Goal: Task Accomplishment & Management: Complete application form

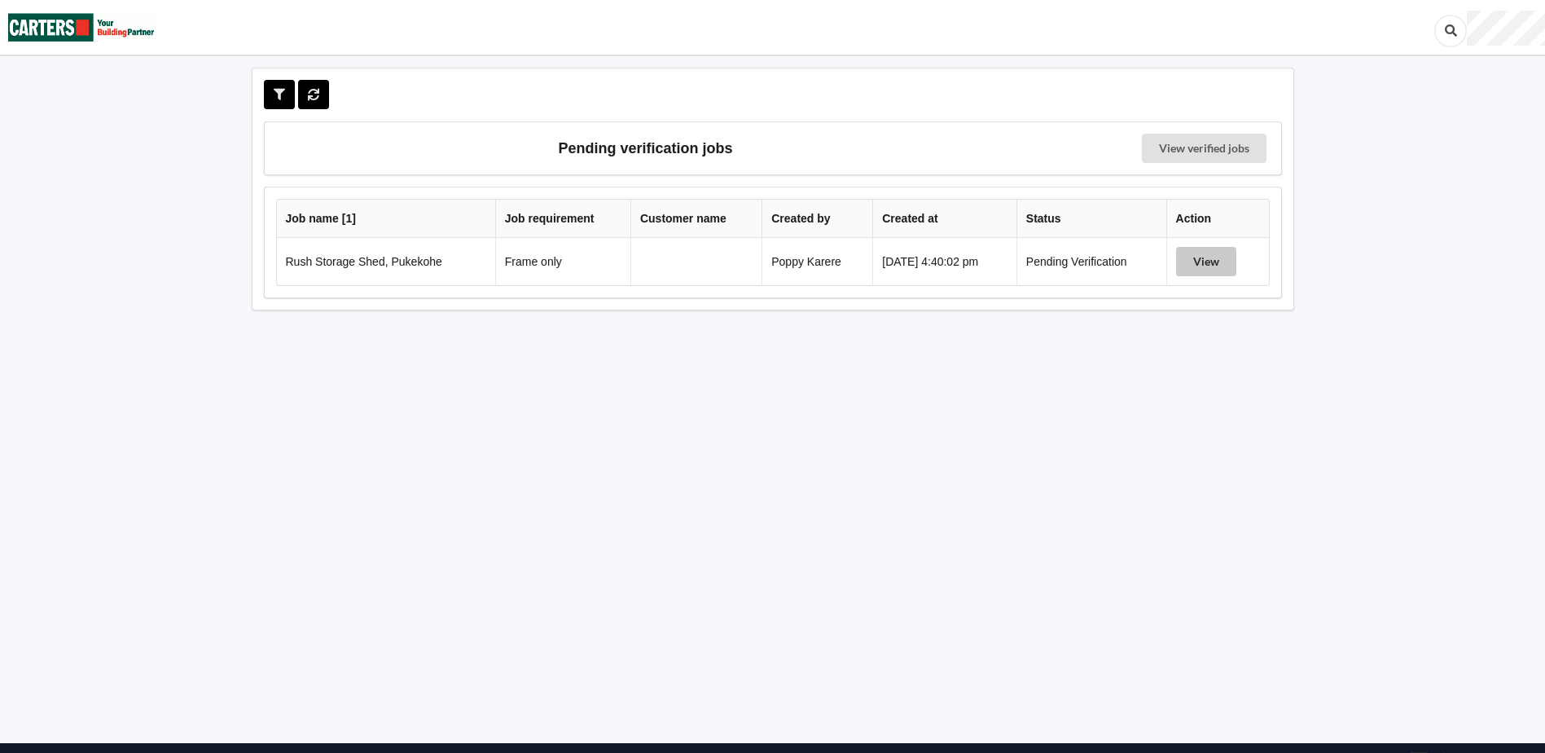
click at [1227, 252] on button "View" at bounding box center [1206, 261] width 60 height 29
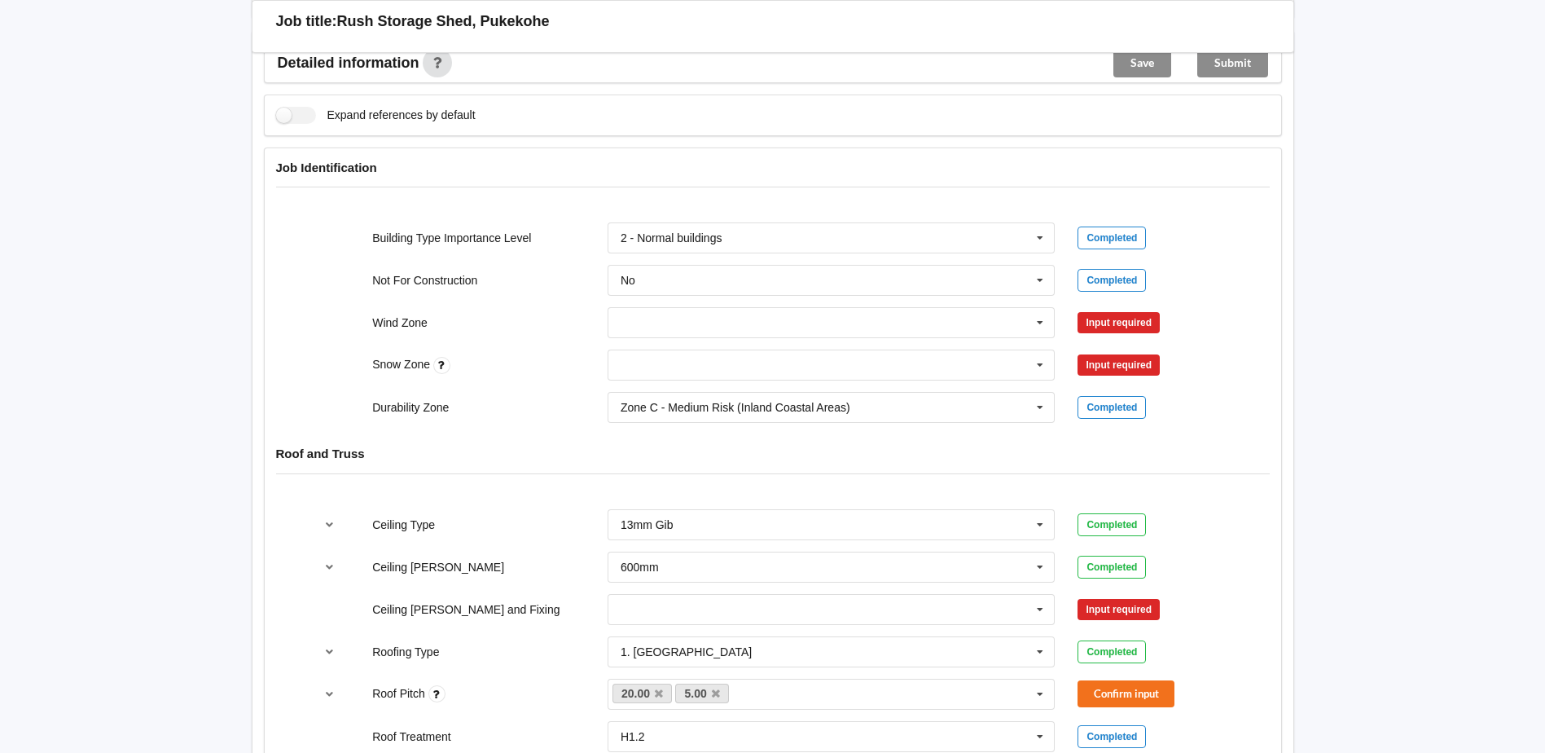
scroll to position [652, 0]
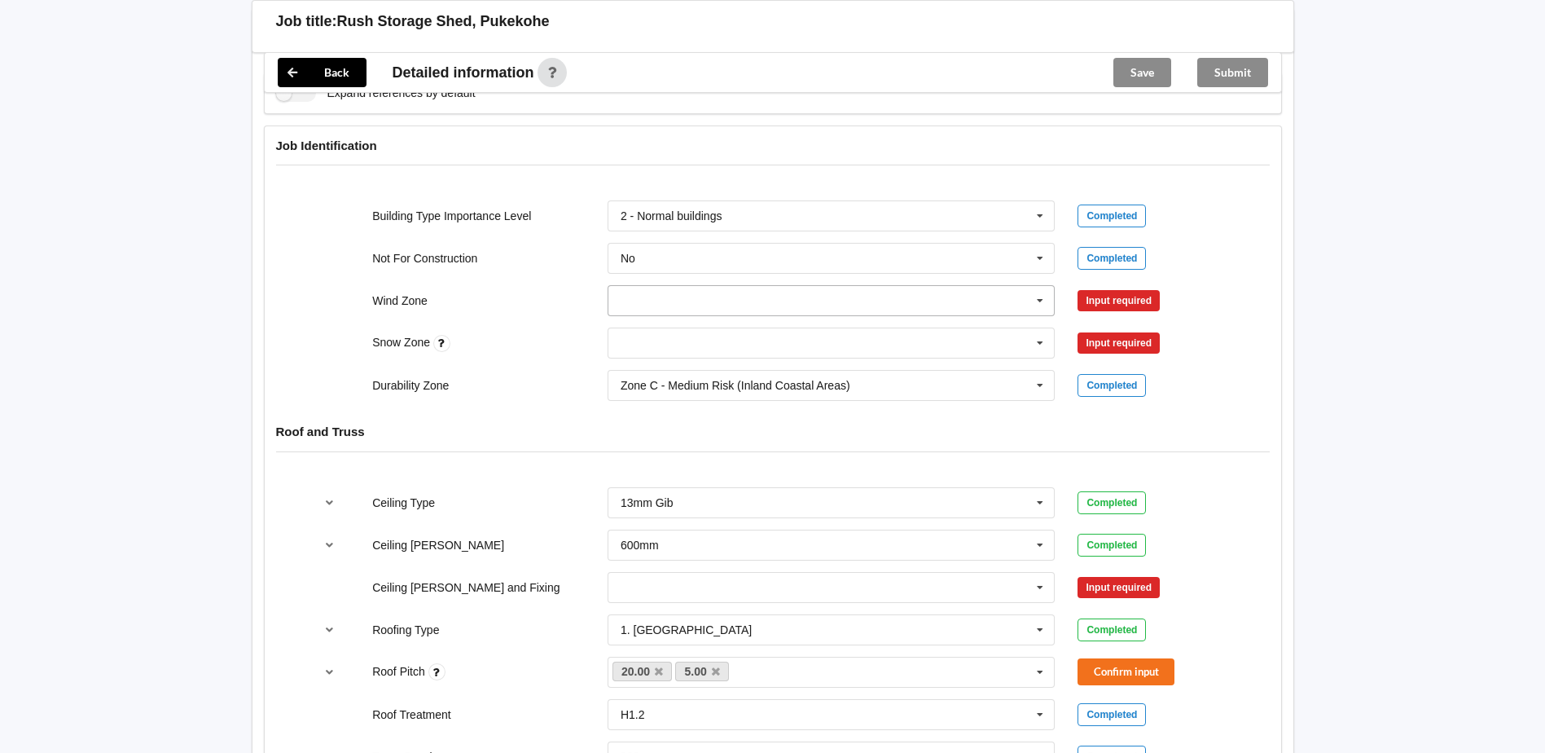
click at [705, 297] on input "text" at bounding box center [832, 300] width 446 height 29
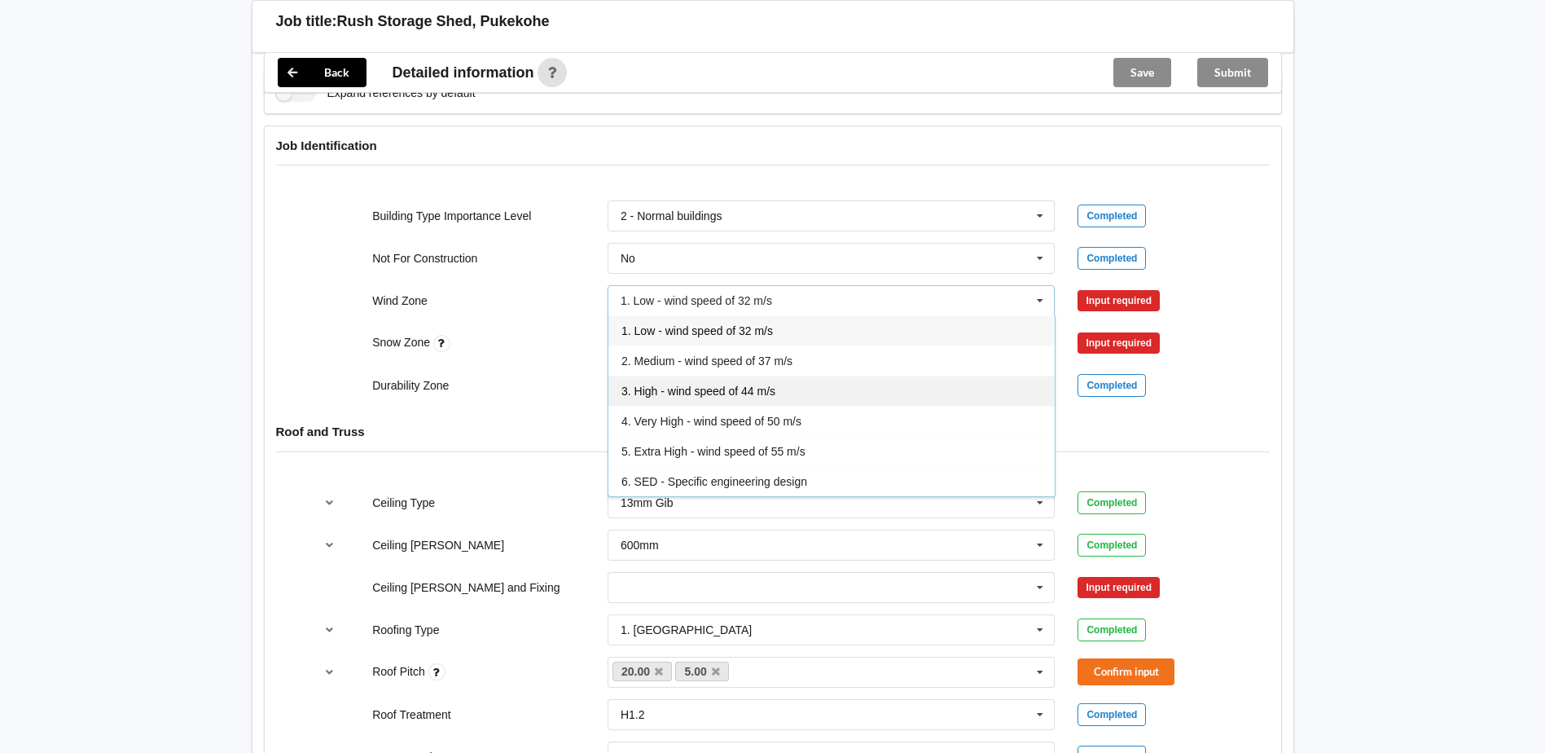
click at [707, 395] on span "3. High - wind speed of 44 m/s" at bounding box center [699, 391] width 154 height 13
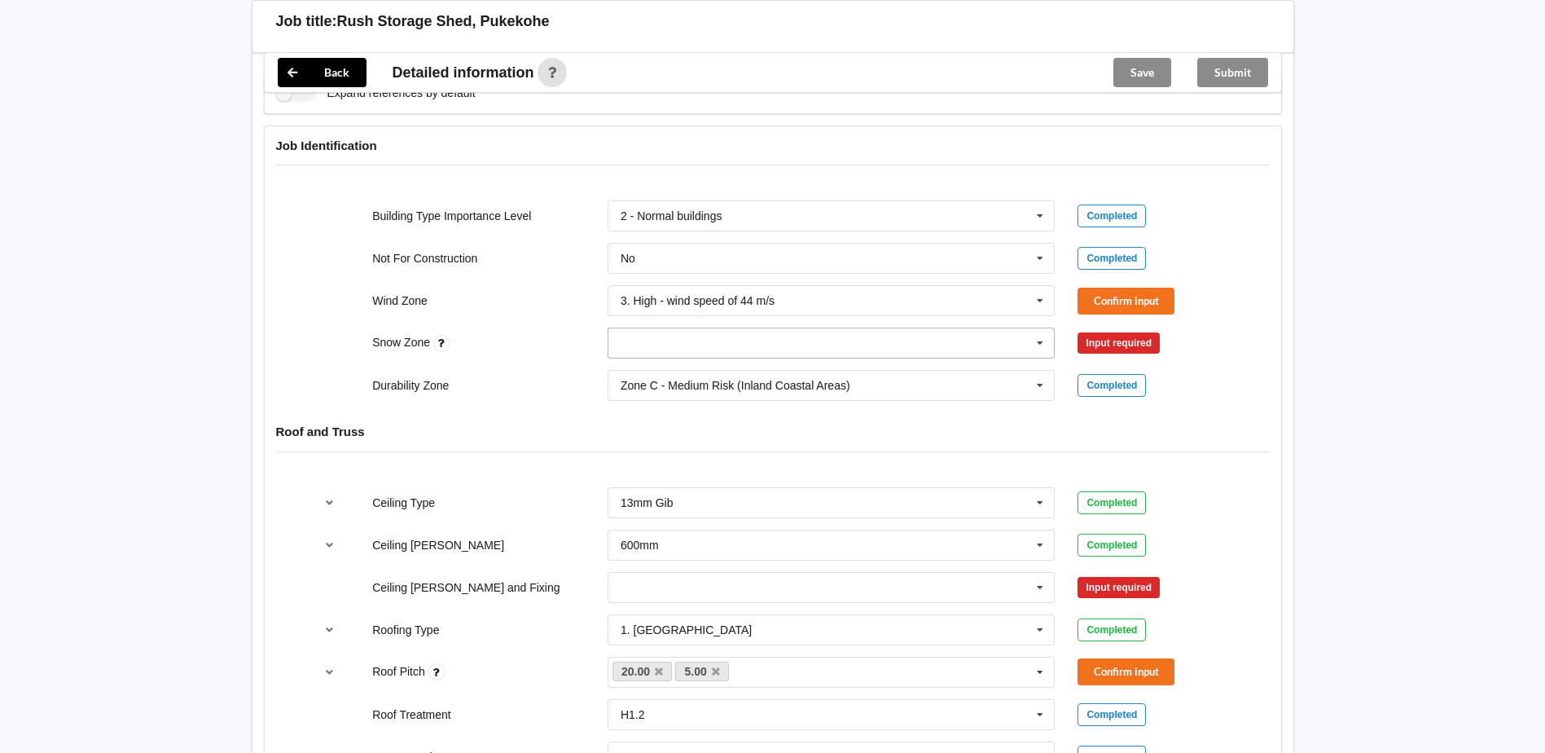
click at [672, 341] on input "text" at bounding box center [832, 342] width 446 height 29
click at [690, 379] on div "N0" at bounding box center [832, 373] width 446 height 30
click at [687, 377] on input "text" at bounding box center [832, 385] width 446 height 29
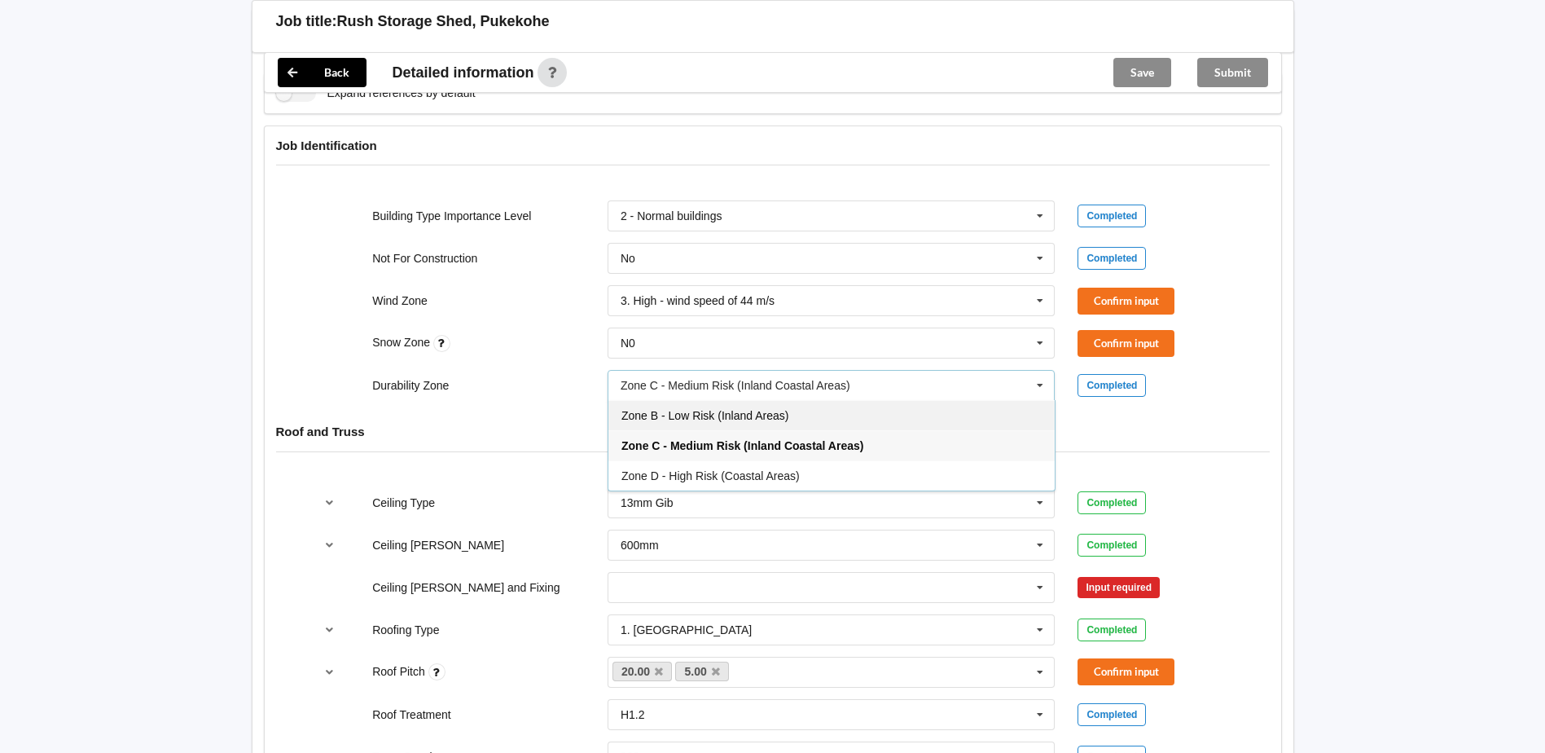
click at [679, 424] on div "Zone B - Low Risk (Inland Areas)" at bounding box center [832, 415] width 446 height 30
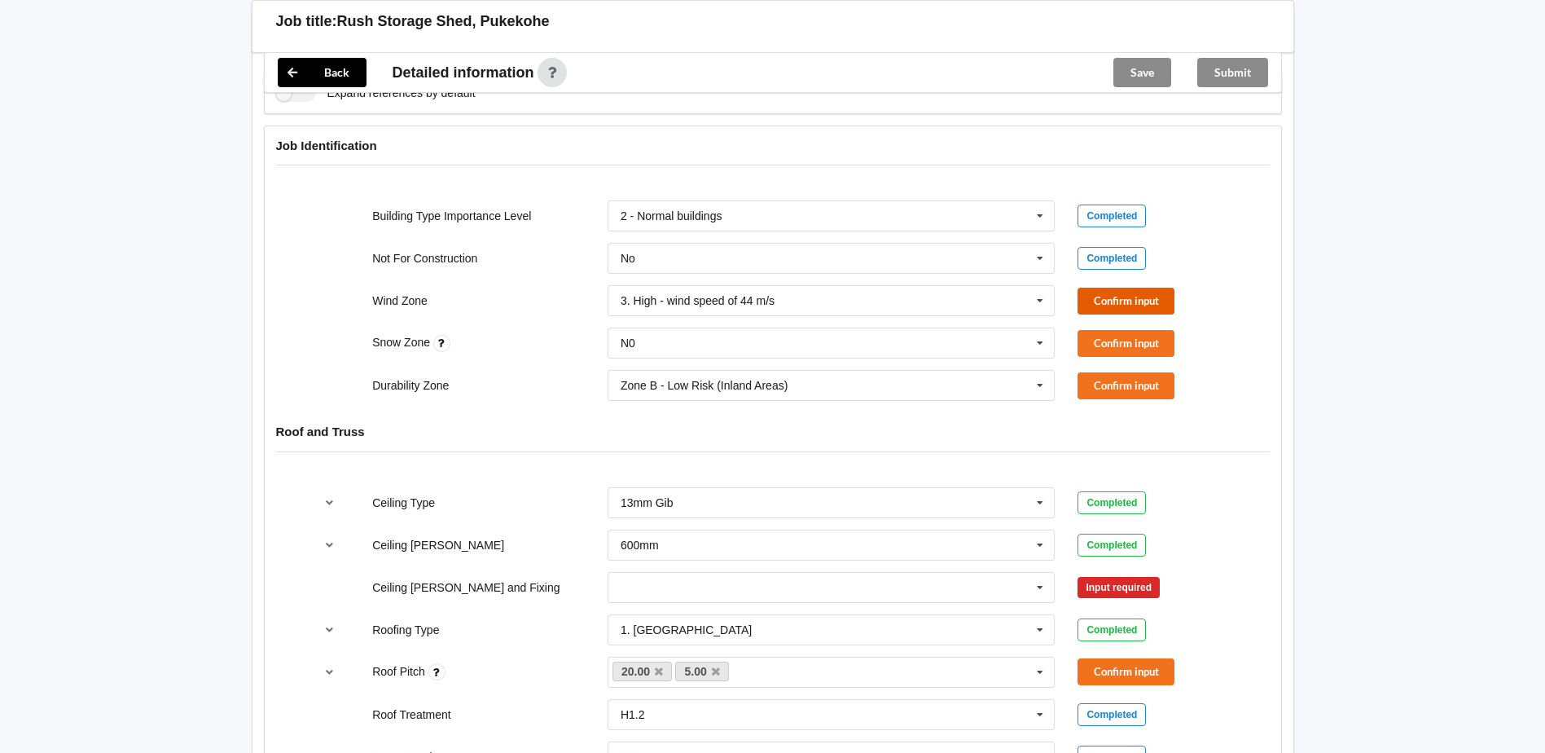
click at [1126, 288] on button "Confirm input" at bounding box center [1126, 301] width 97 height 27
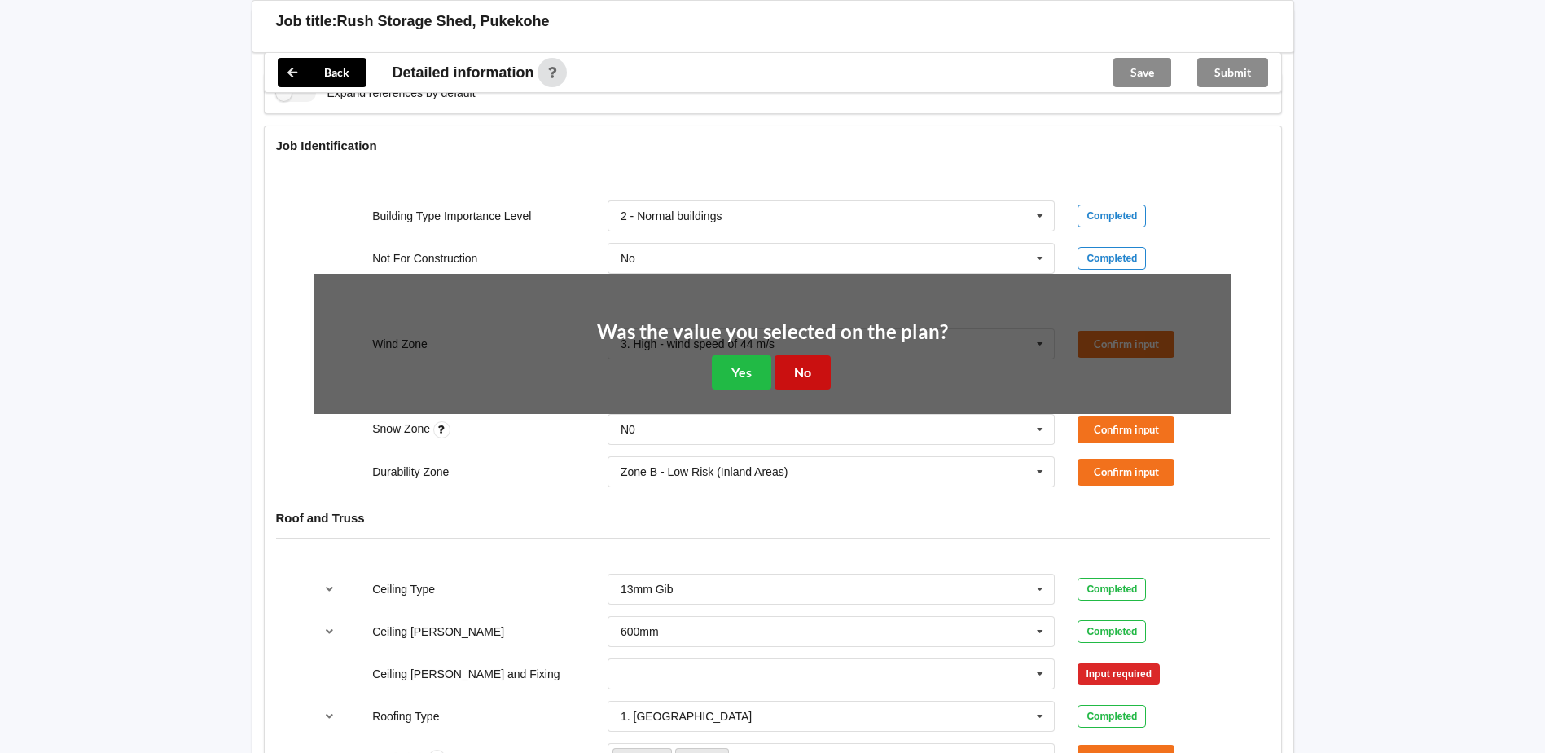
click at [813, 376] on button "No" at bounding box center [803, 371] width 56 height 33
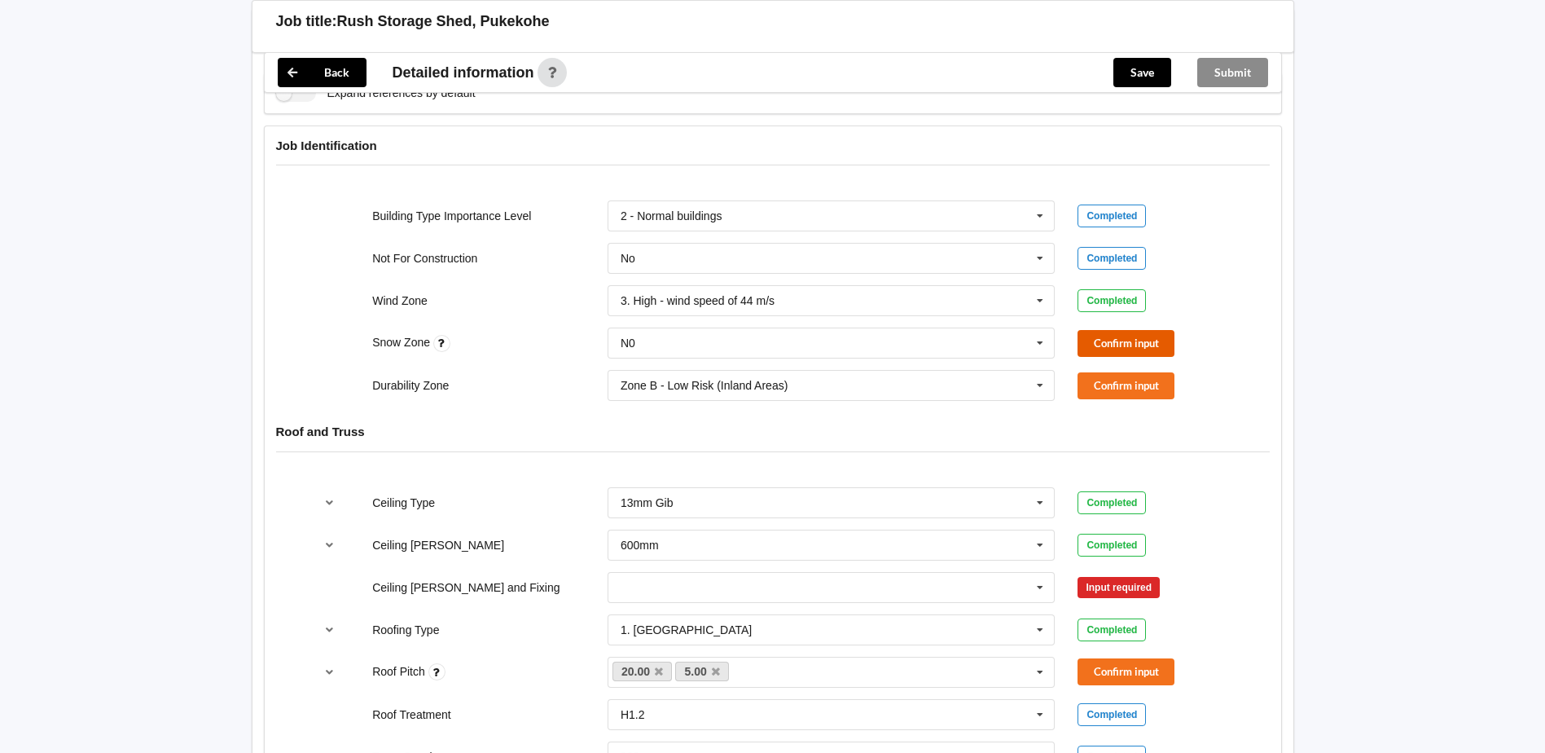
click at [1108, 346] on button "Confirm input" at bounding box center [1126, 343] width 97 height 27
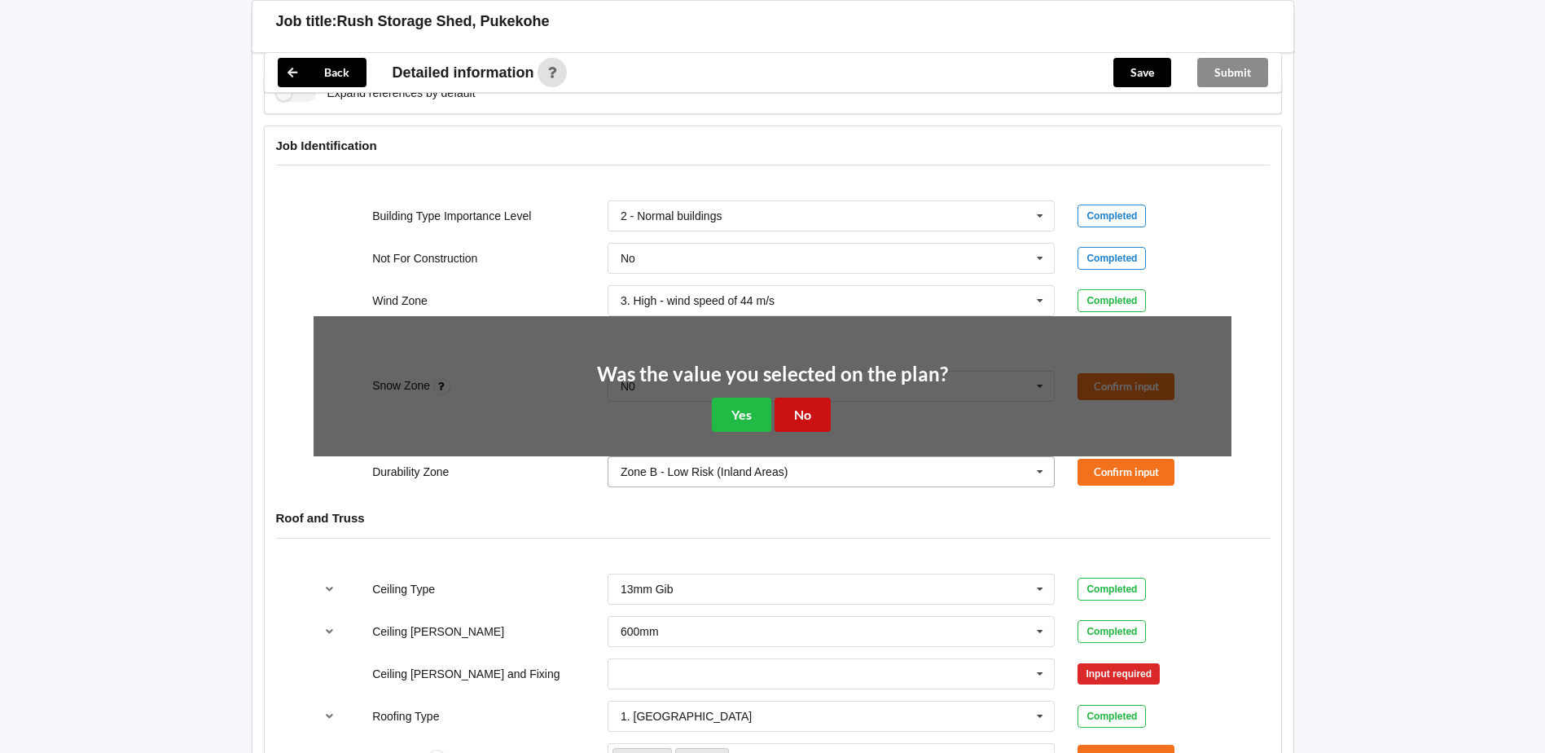
drag, startPoint x: 806, startPoint y: 406, endPoint x: 923, endPoint y: 397, distance: 117.7
click at [811, 406] on button "No" at bounding box center [803, 414] width 56 height 33
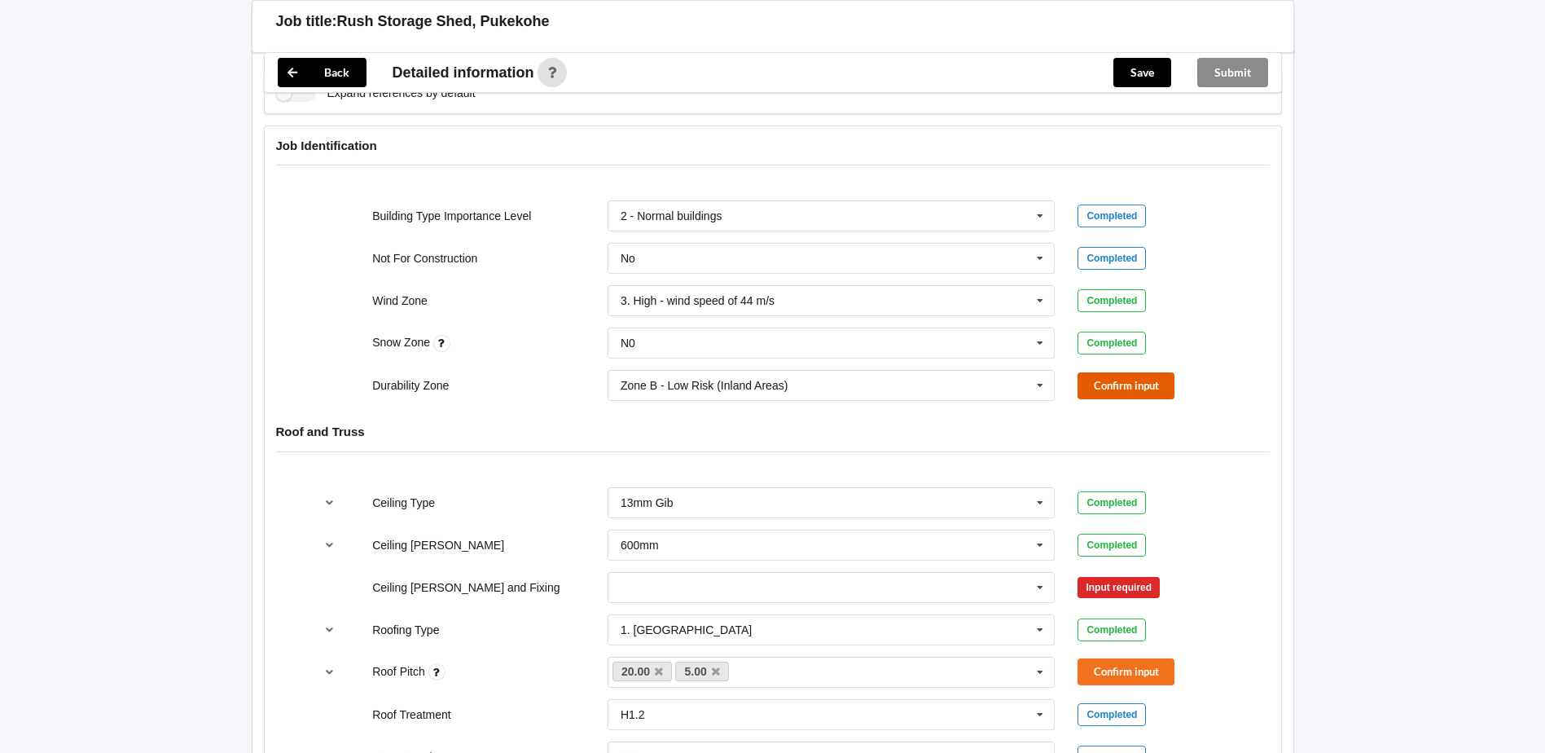
click at [1138, 374] on button "Confirm input" at bounding box center [1126, 385] width 97 height 27
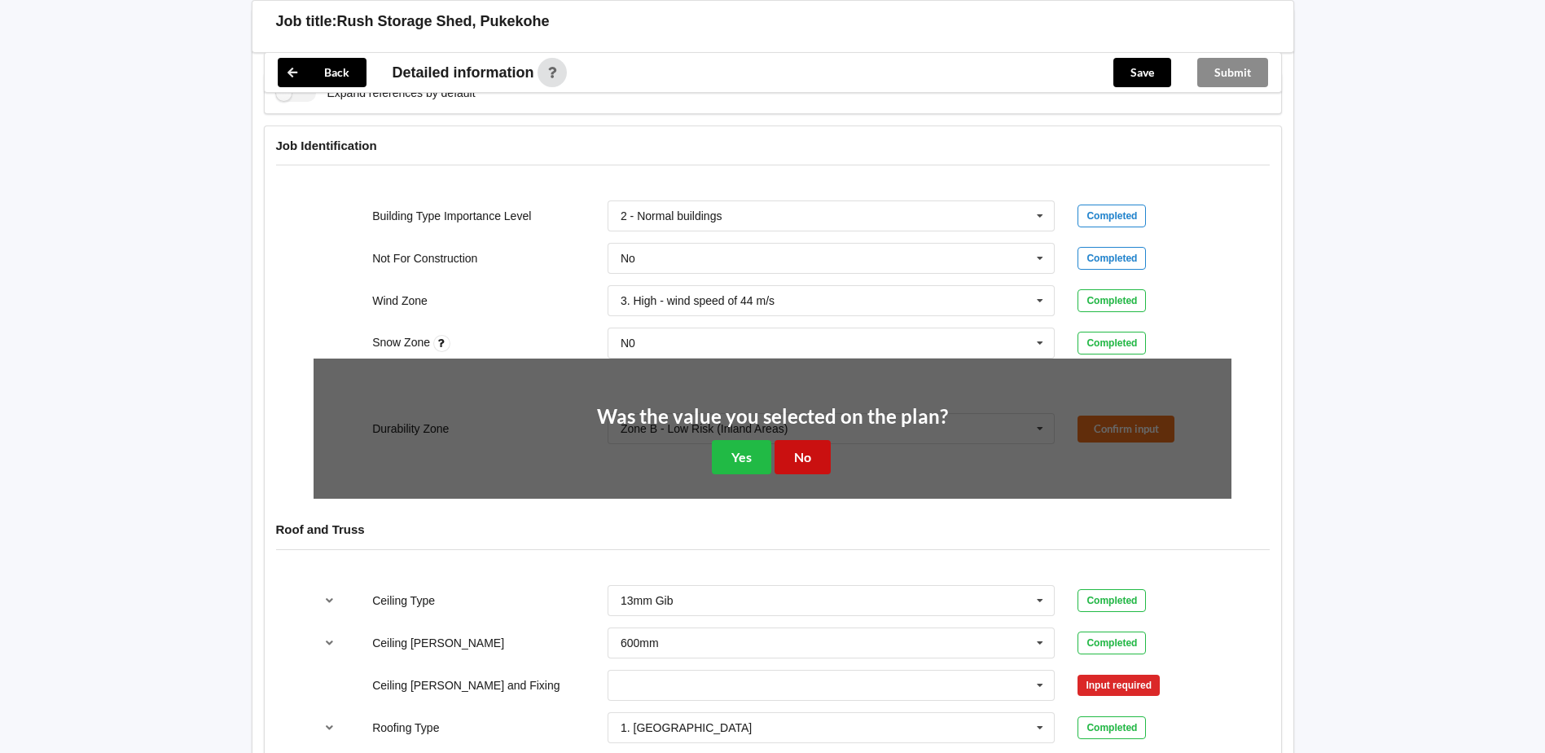
click at [806, 451] on button "No" at bounding box center [803, 456] width 56 height 33
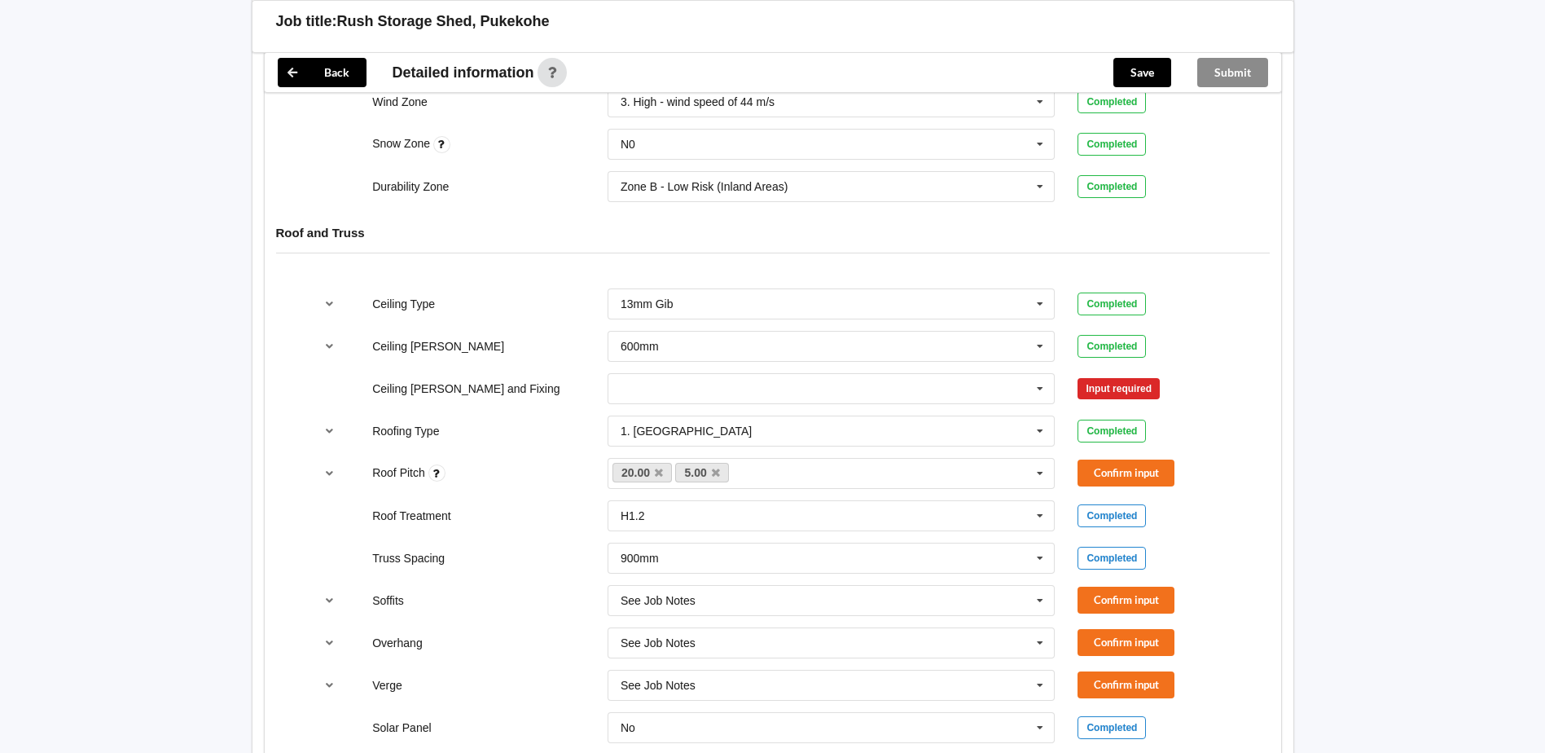
scroll to position [896, 0]
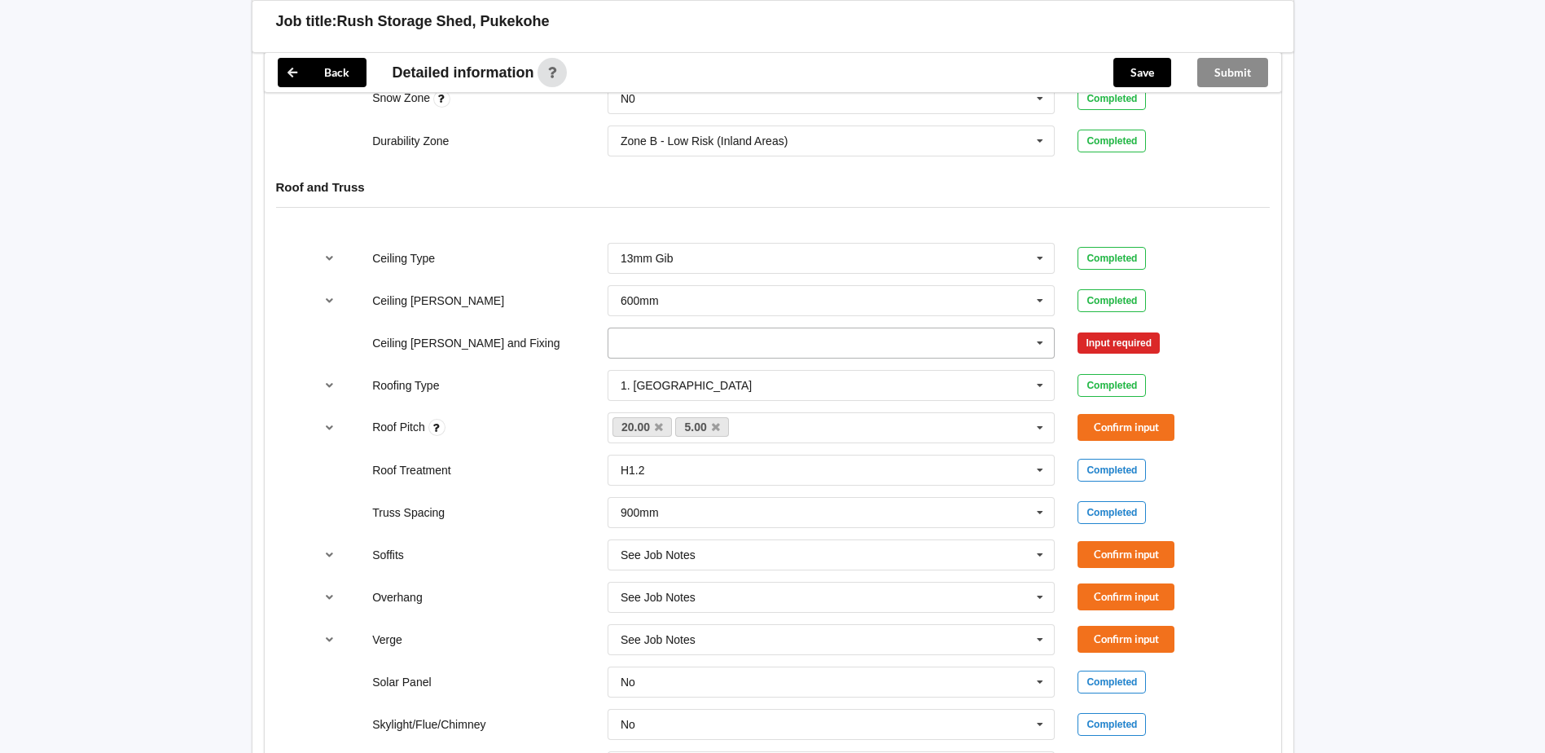
click at [633, 332] on input "text" at bounding box center [832, 342] width 446 height 29
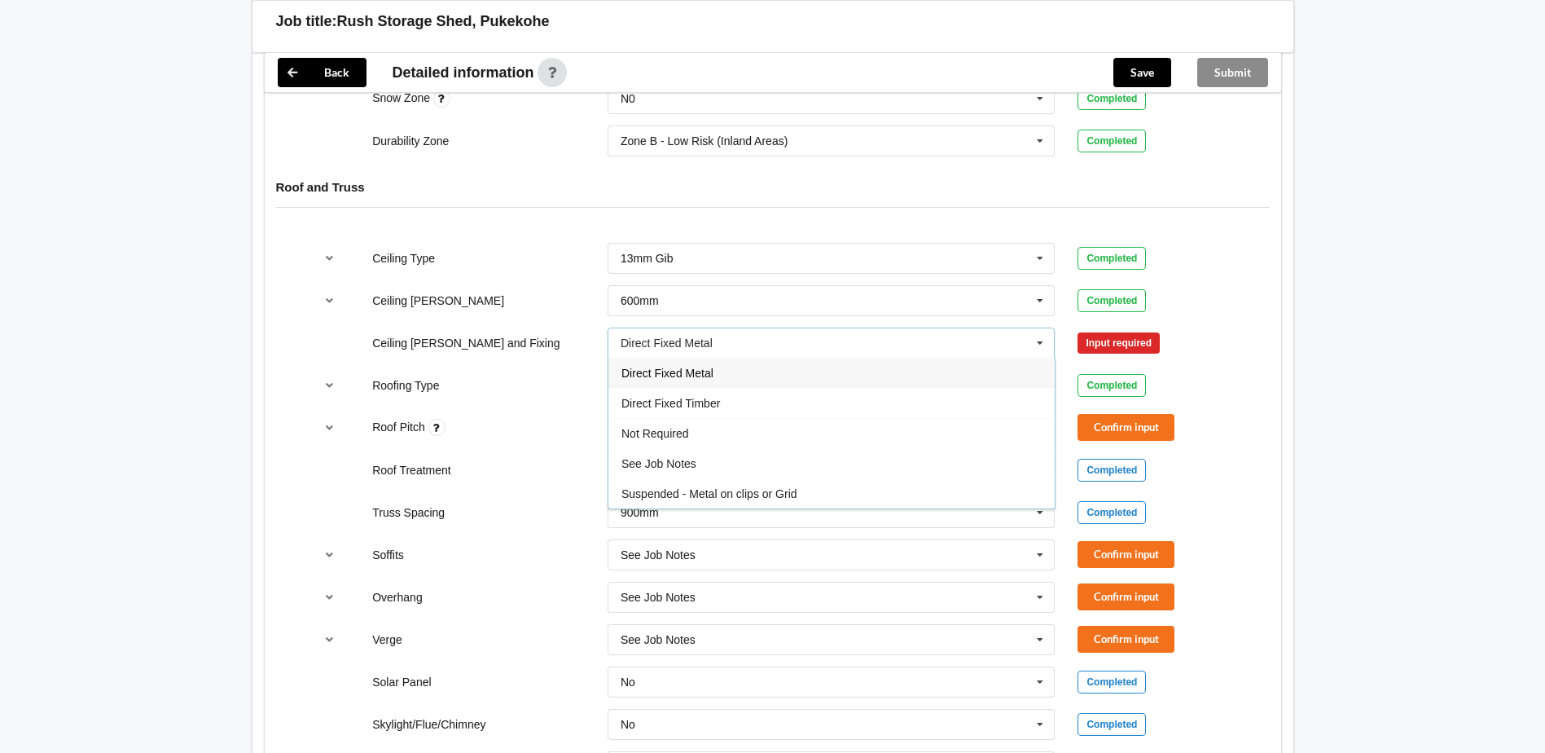
click at [736, 374] on div "Direct Fixed Metal" at bounding box center [832, 373] width 446 height 30
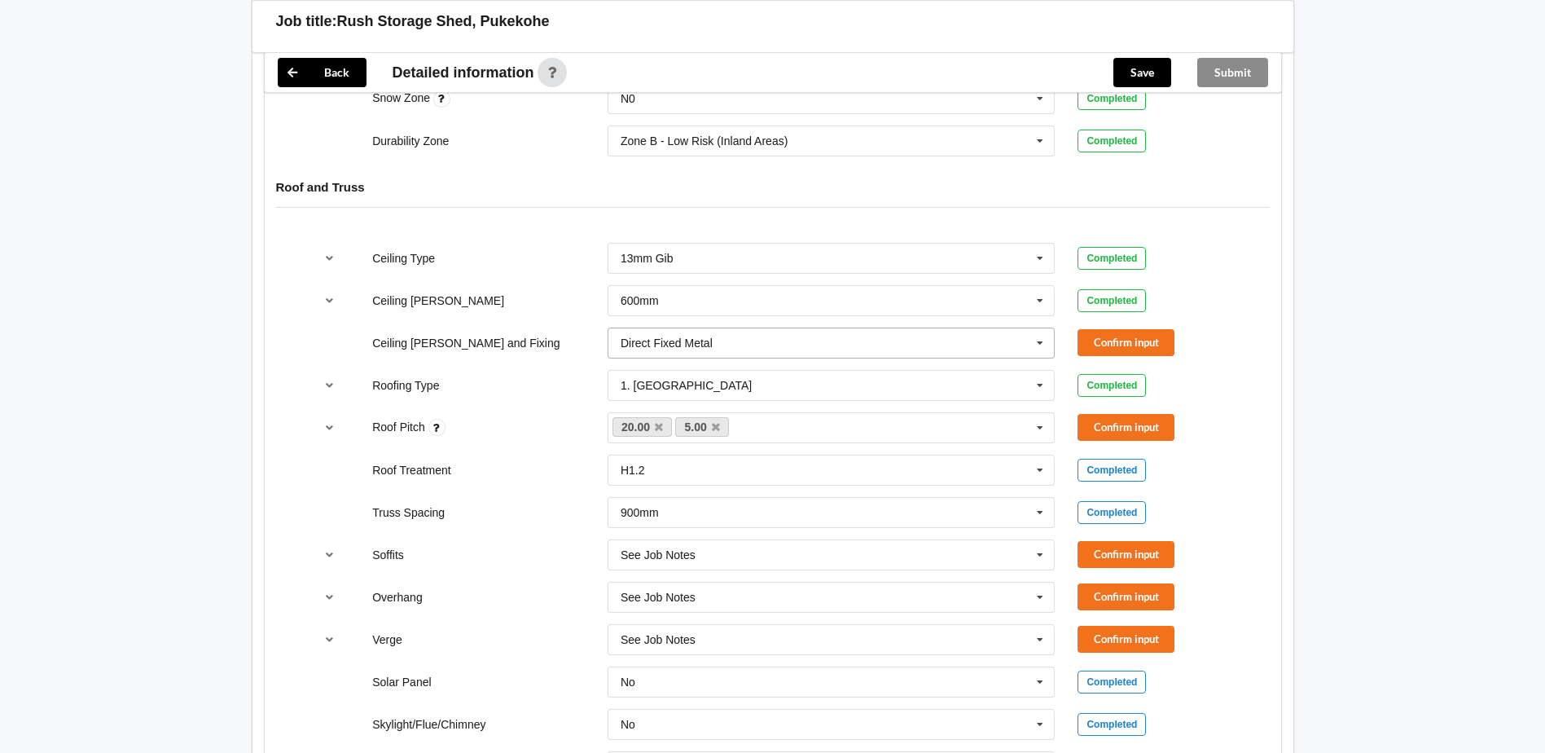
click at [901, 349] on input "text" at bounding box center [832, 342] width 446 height 29
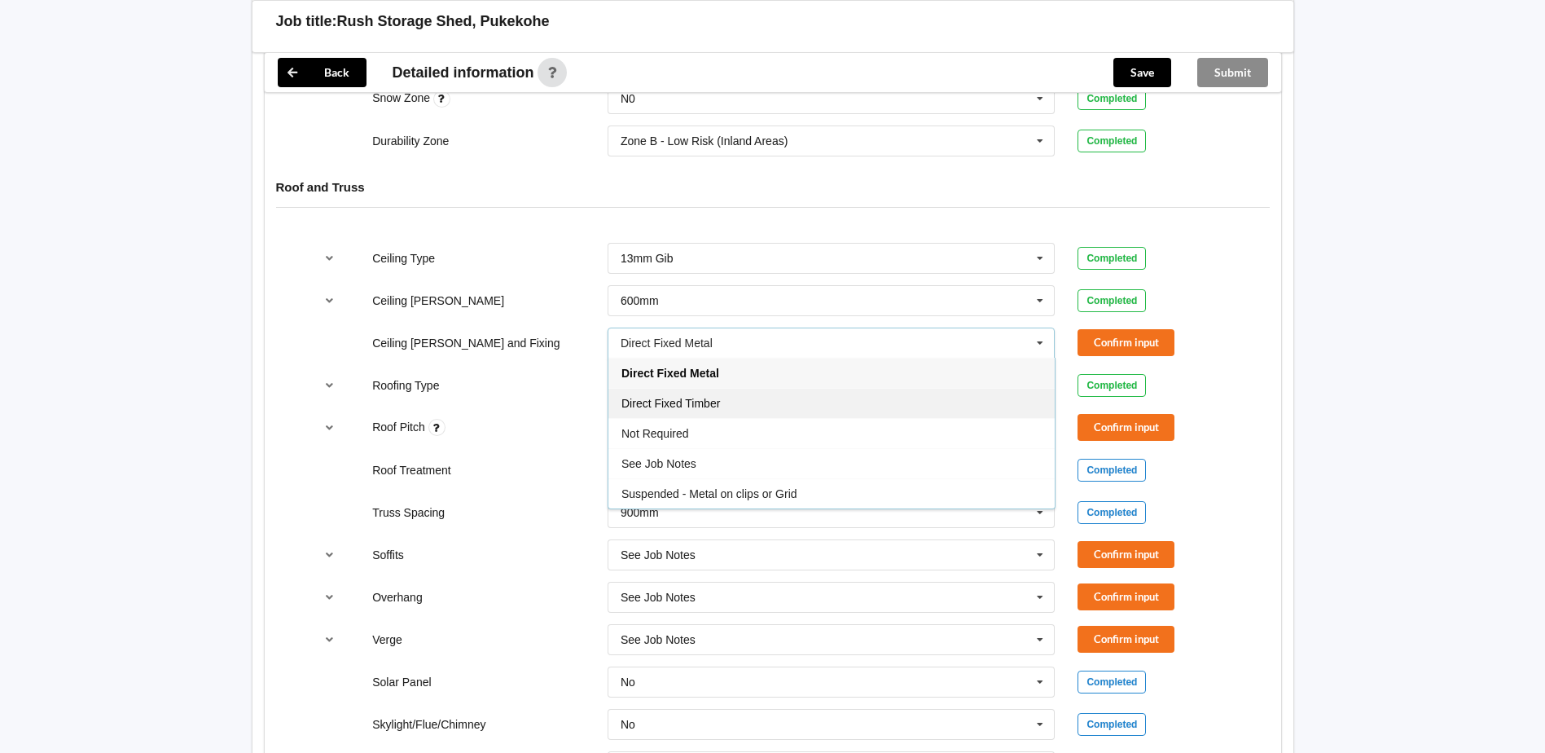
click at [758, 405] on div "Direct Fixed Timber" at bounding box center [832, 403] width 446 height 30
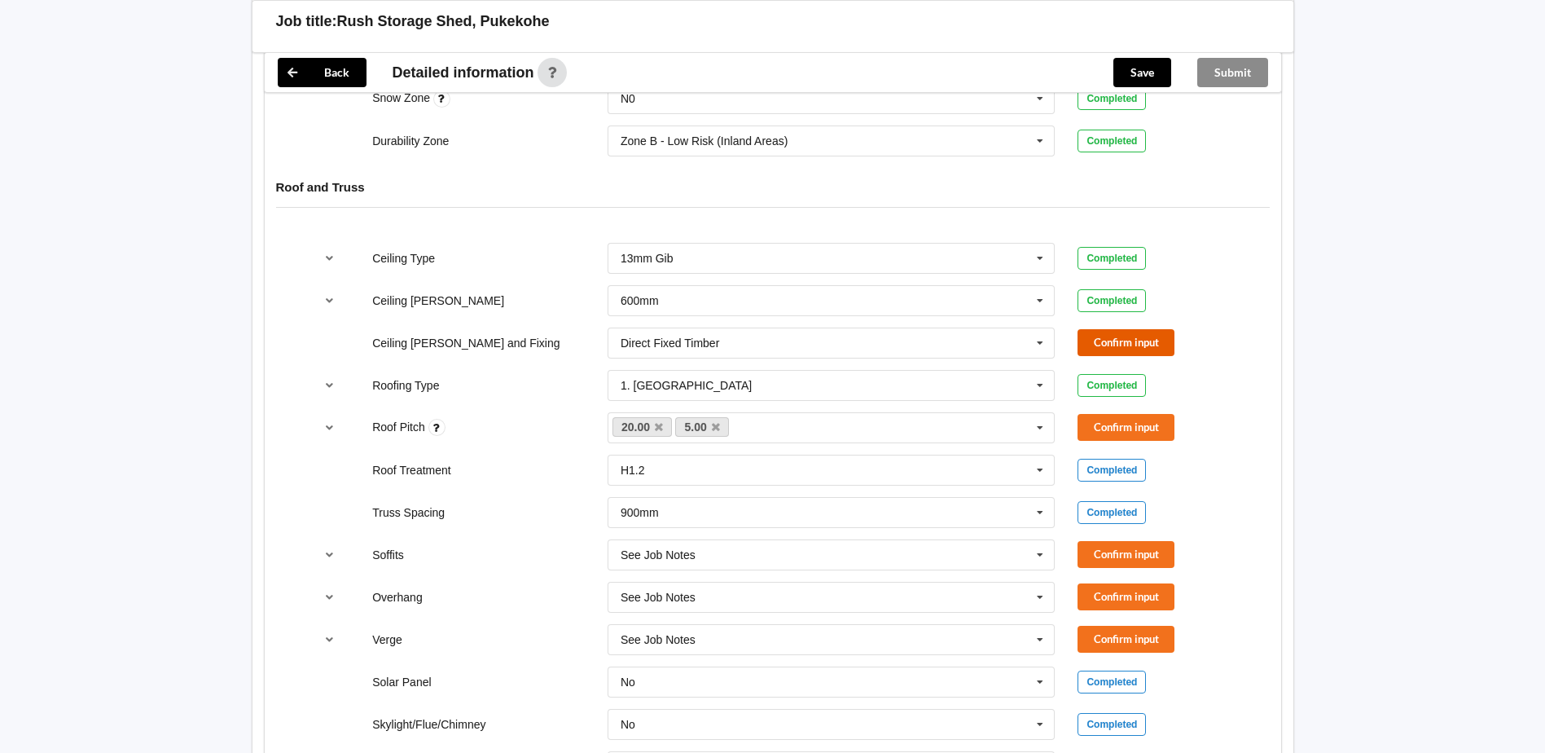
click at [1104, 349] on button "Confirm input" at bounding box center [1126, 342] width 97 height 27
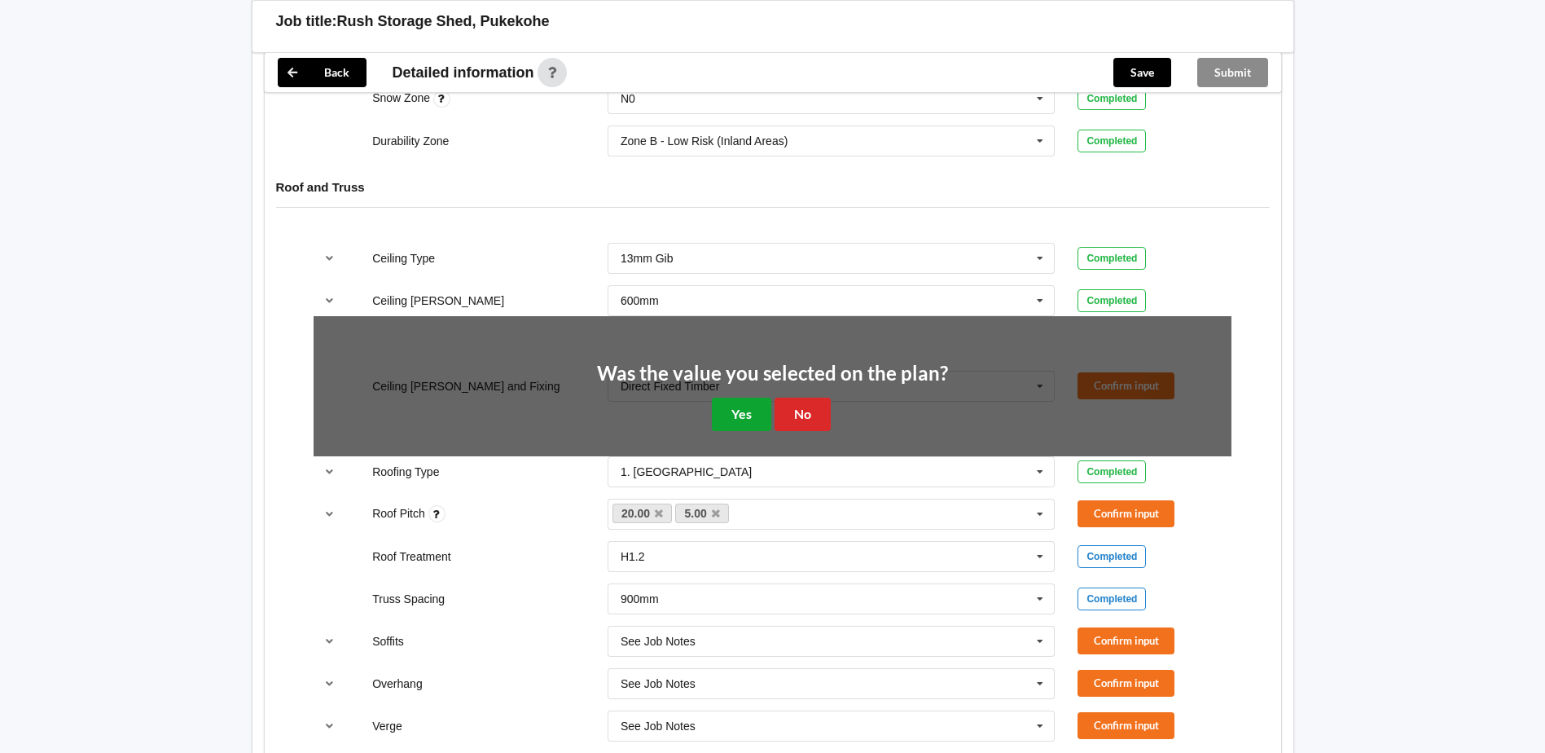
click at [751, 415] on button "Yes" at bounding box center [741, 414] width 59 height 33
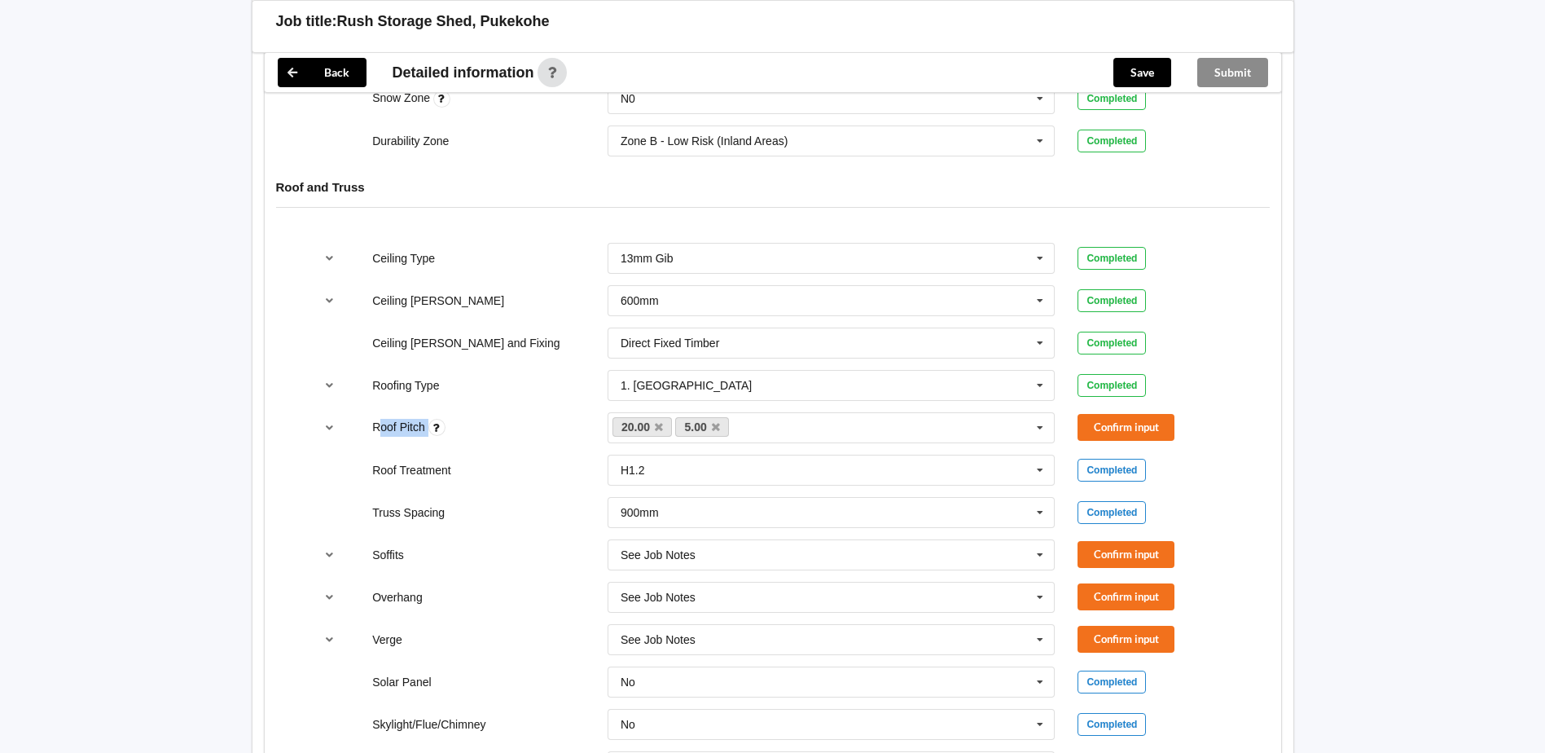
drag, startPoint x: 941, startPoint y: 429, endPoint x: 380, endPoint y: 413, distance: 560.7
click at [380, 413] on div "Roof Pitch 20.00 5.00 None Confirm input" at bounding box center [772, 428] width 941 height 54
click at [722, 430] on link "5.00" at bounding box center [702, 427] width 54 height 20
click at [659, 425] on icon at bounding box center [659, 427] width 8 height 11
click at [659, 425] on link "5.00" at bounding box center [640, 427] width 54 height 20
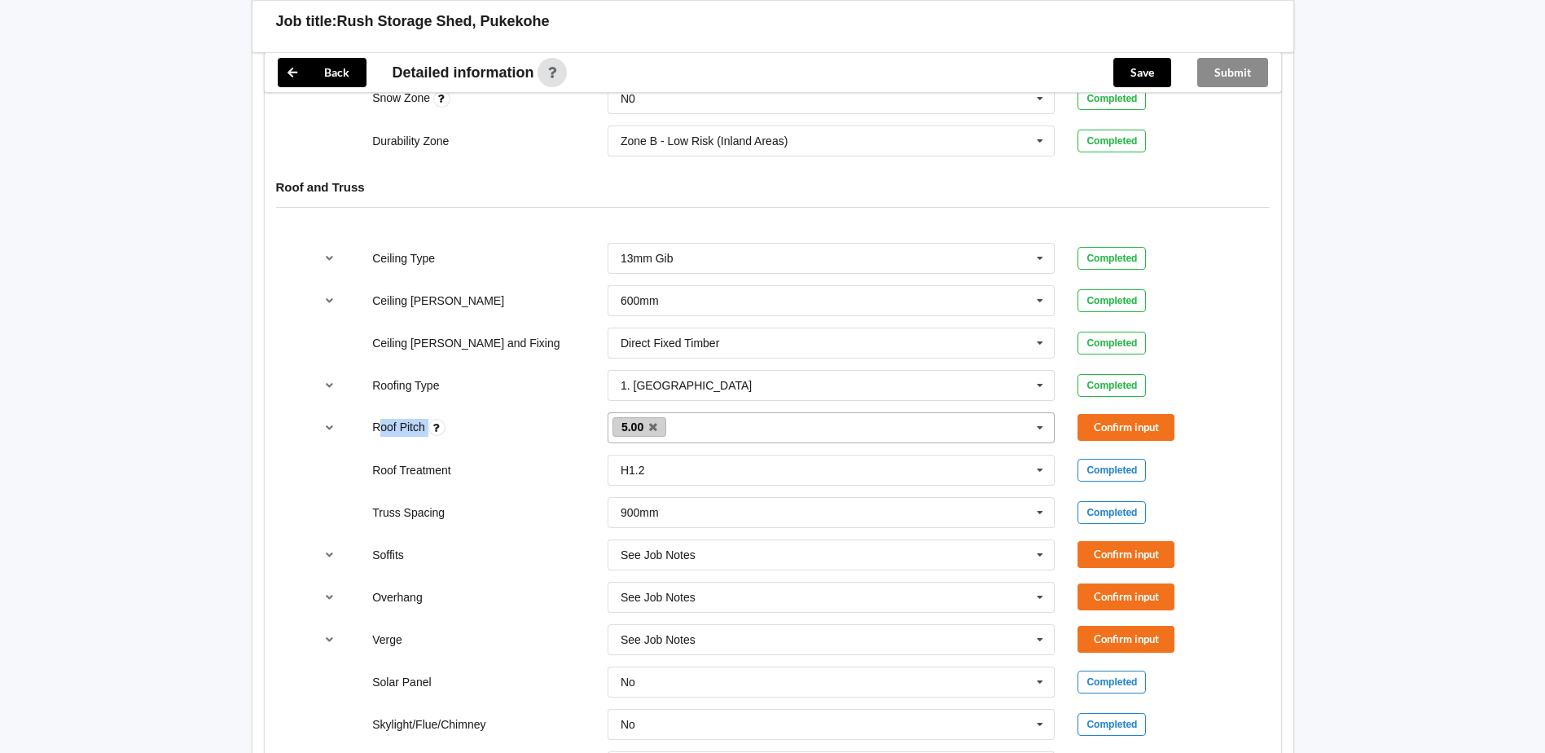
click at [652, 424] on icon at bounding box center [653, 427] width 8 height 11
click at [652, 424] on div "5.00 20.00 None" at bounding box center [832, 427] width 448 height 31
type input "0"
click at [701, 448] on div "Add 0" at bounding box center [832, 457] width 446 height 30
click at [1148, 424] on button "Confirm input" at bounding box center [1126, 427] width 97 height 27
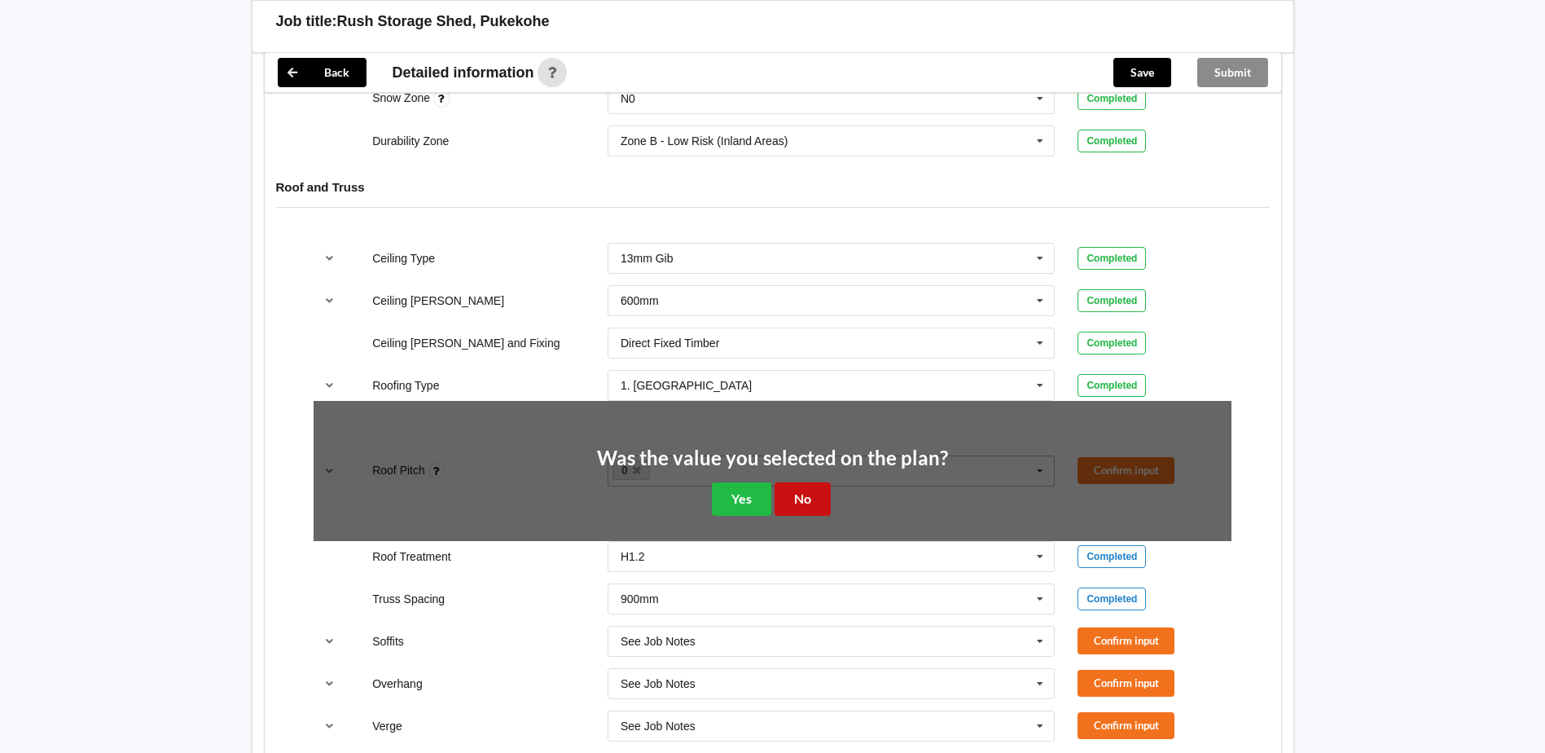
click at [780, 498] on button "No" at bounding box center [803, 498] width 56 height 33
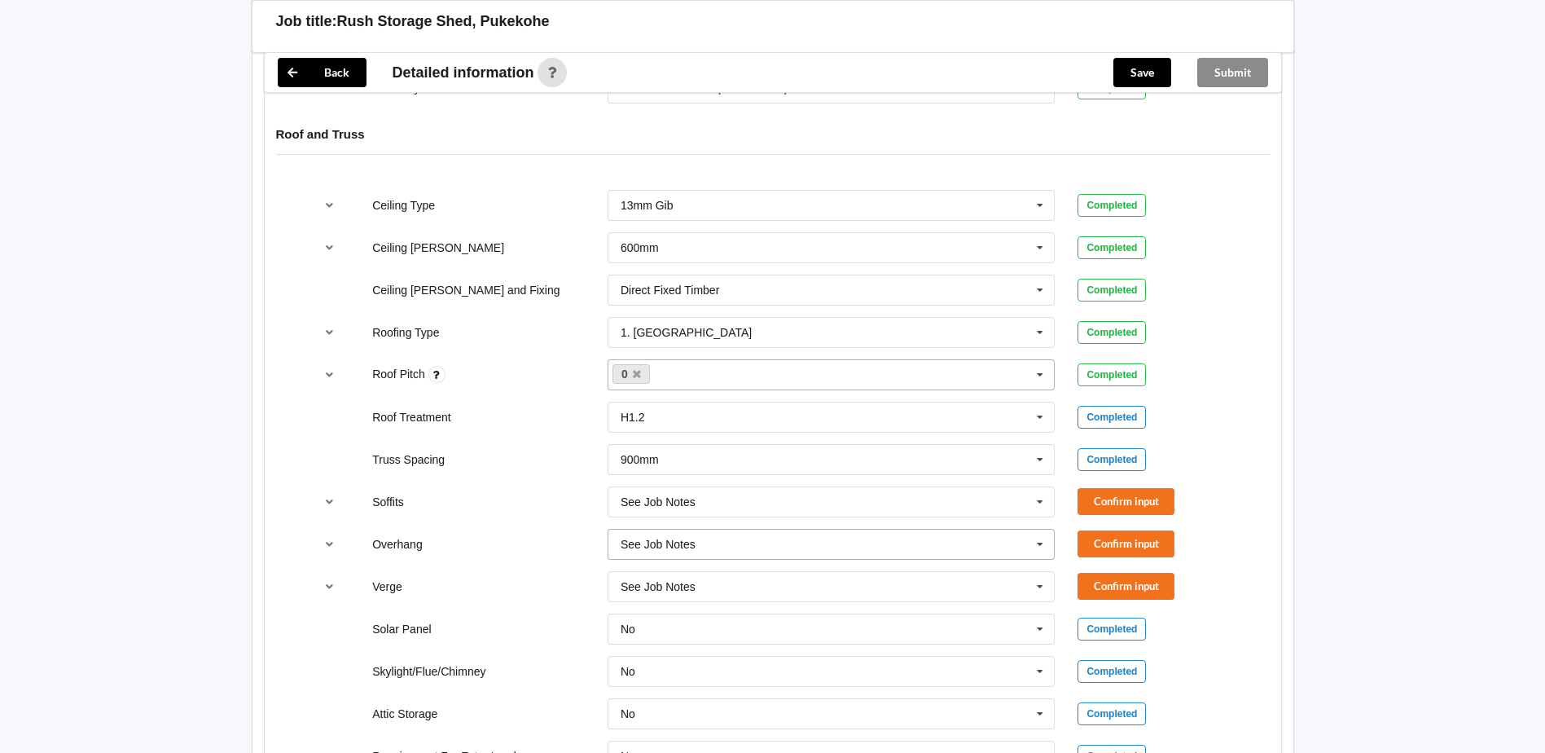
scroll to position [978, 0]
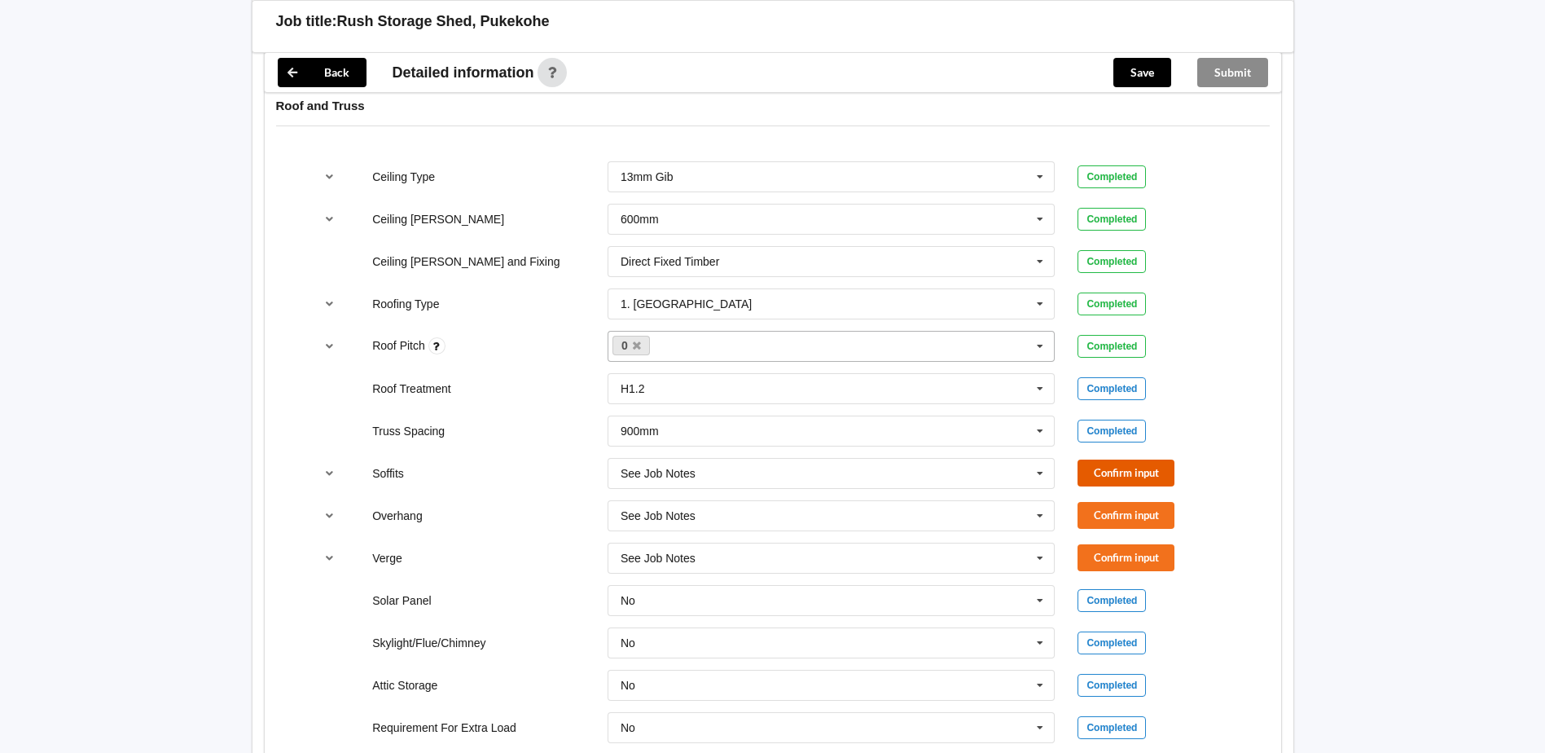
click at [1155, 481] on button "Confirm input" at bounding box center [1126, 472] width 97 height 27
click at [1125, 514] on button "Confirm input" at bounding box center [1126, 515] width 97 height 27
click at [1137, 555] on button "Confirm input" at bounding box center [1126, 557] width 97 height 27
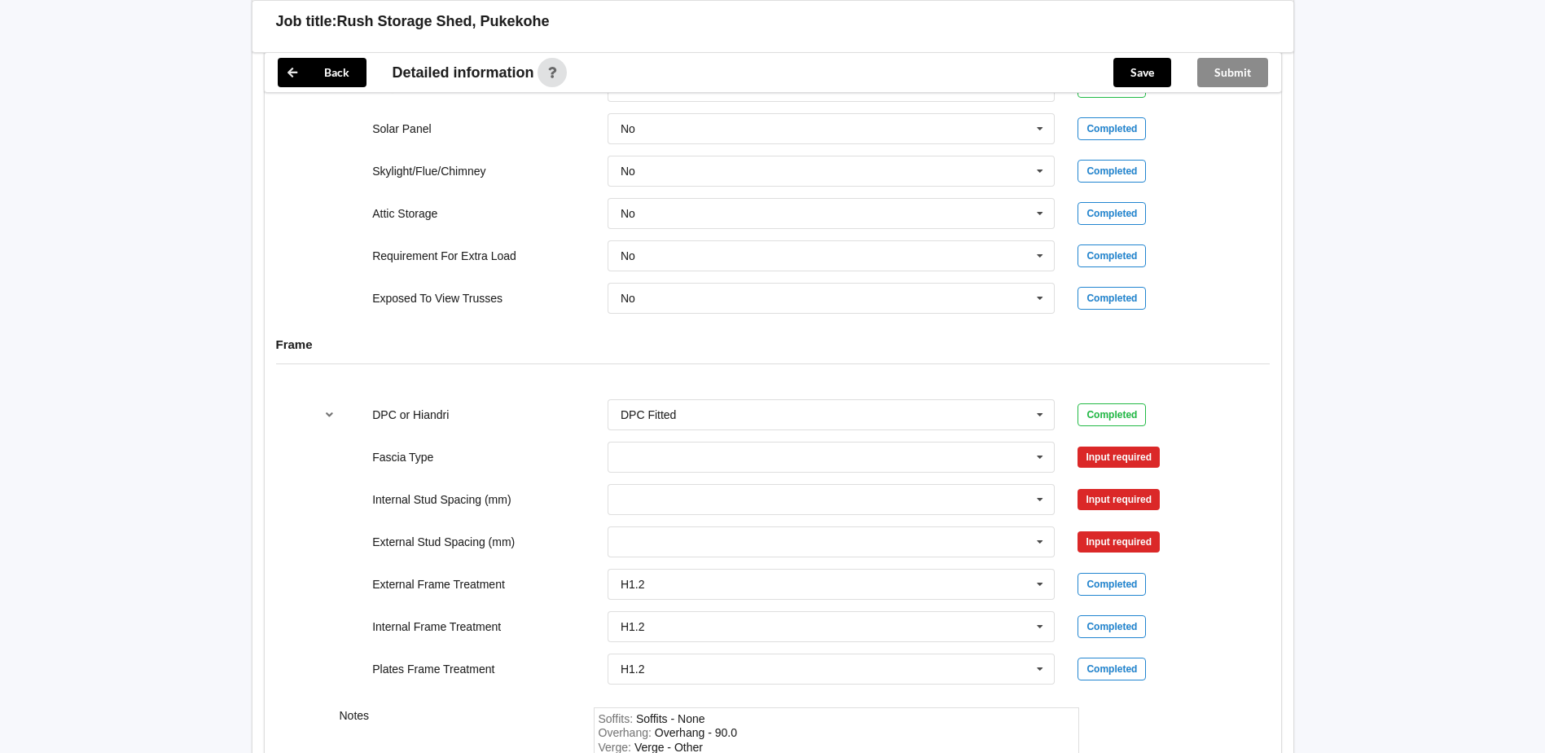
scroll to position [1548, 0]
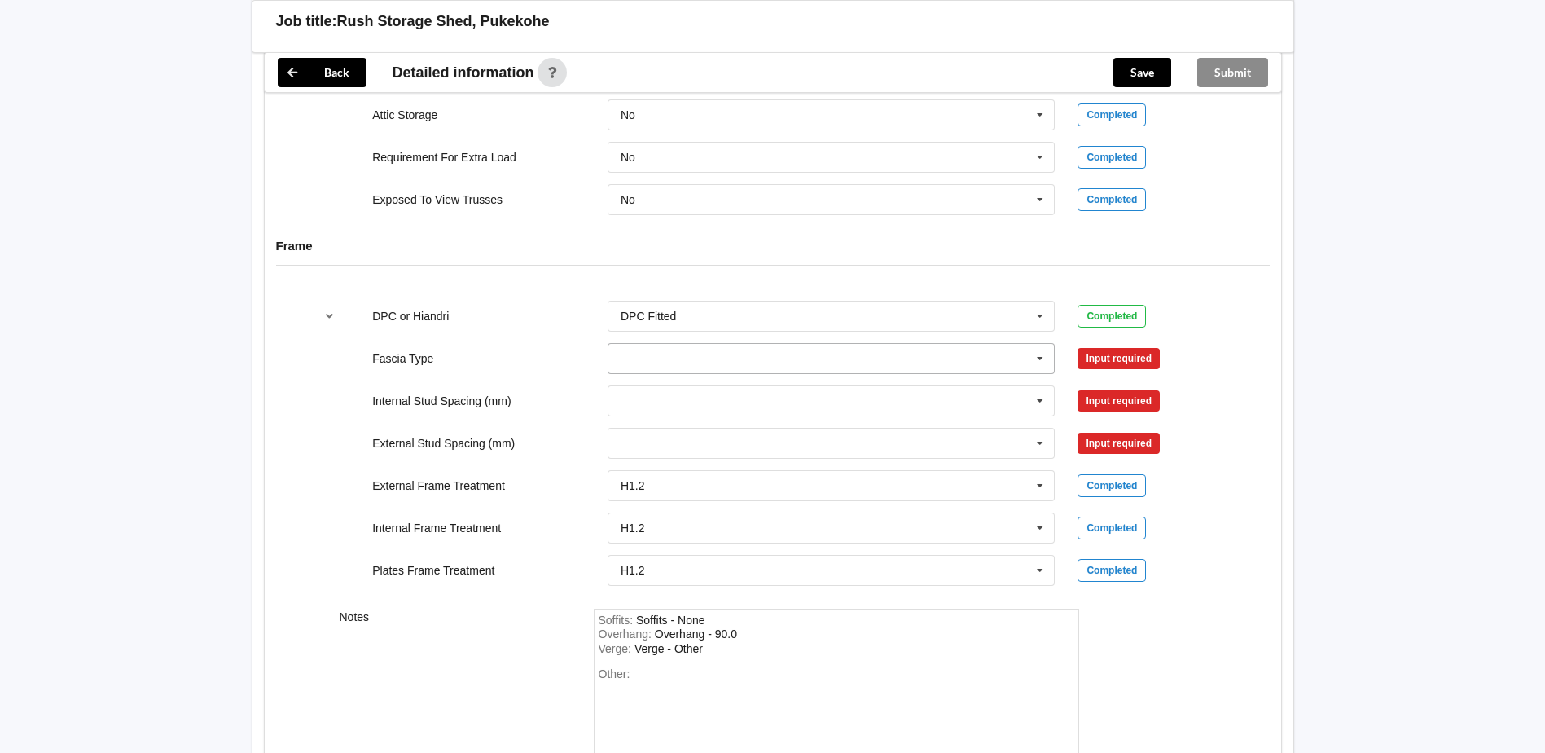
click at [732, 362] on input "text" at bounding box center [832, 358] width 446 height 29
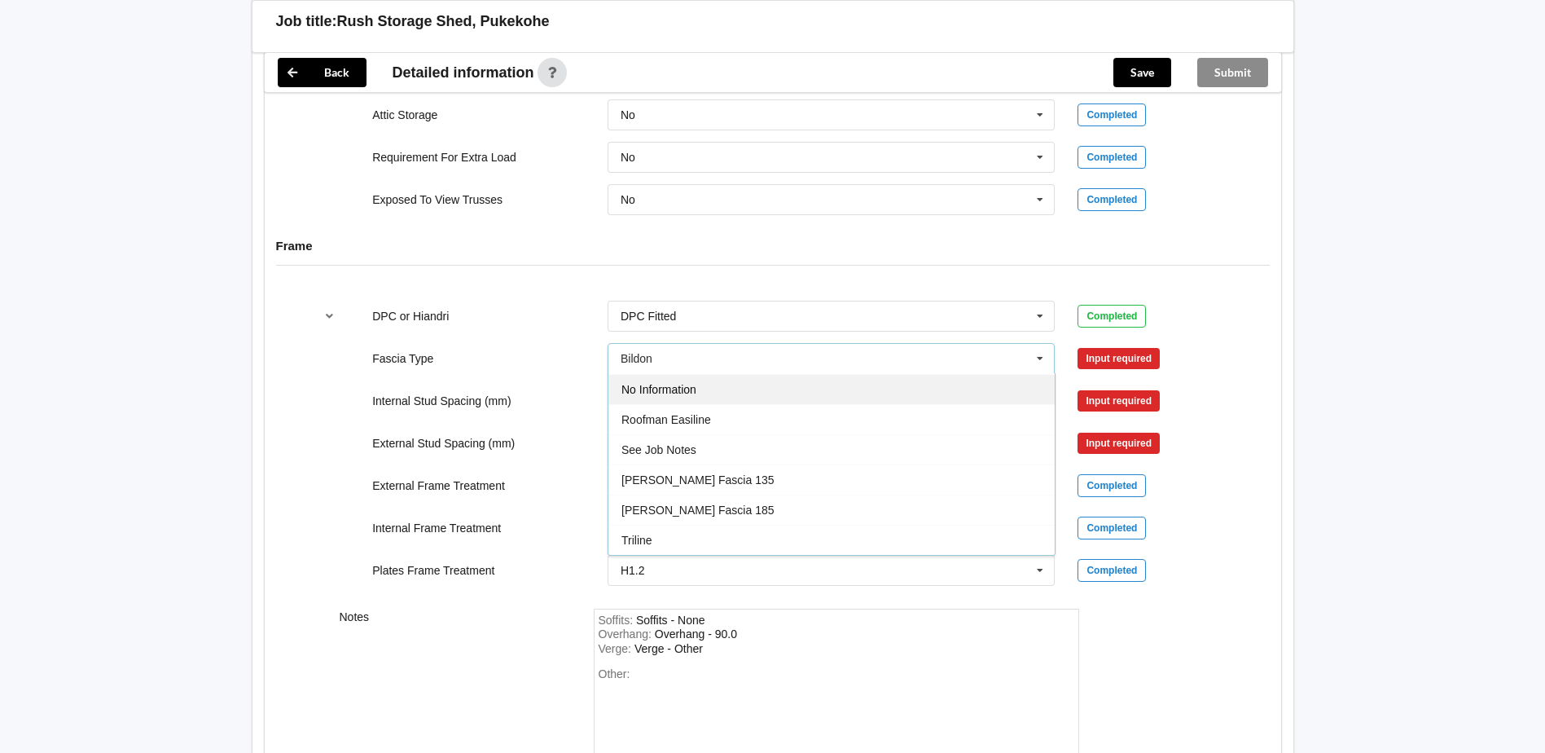
click at [698, 391] on div "No Information" at bounding box center [832, 389] width 446 height 30
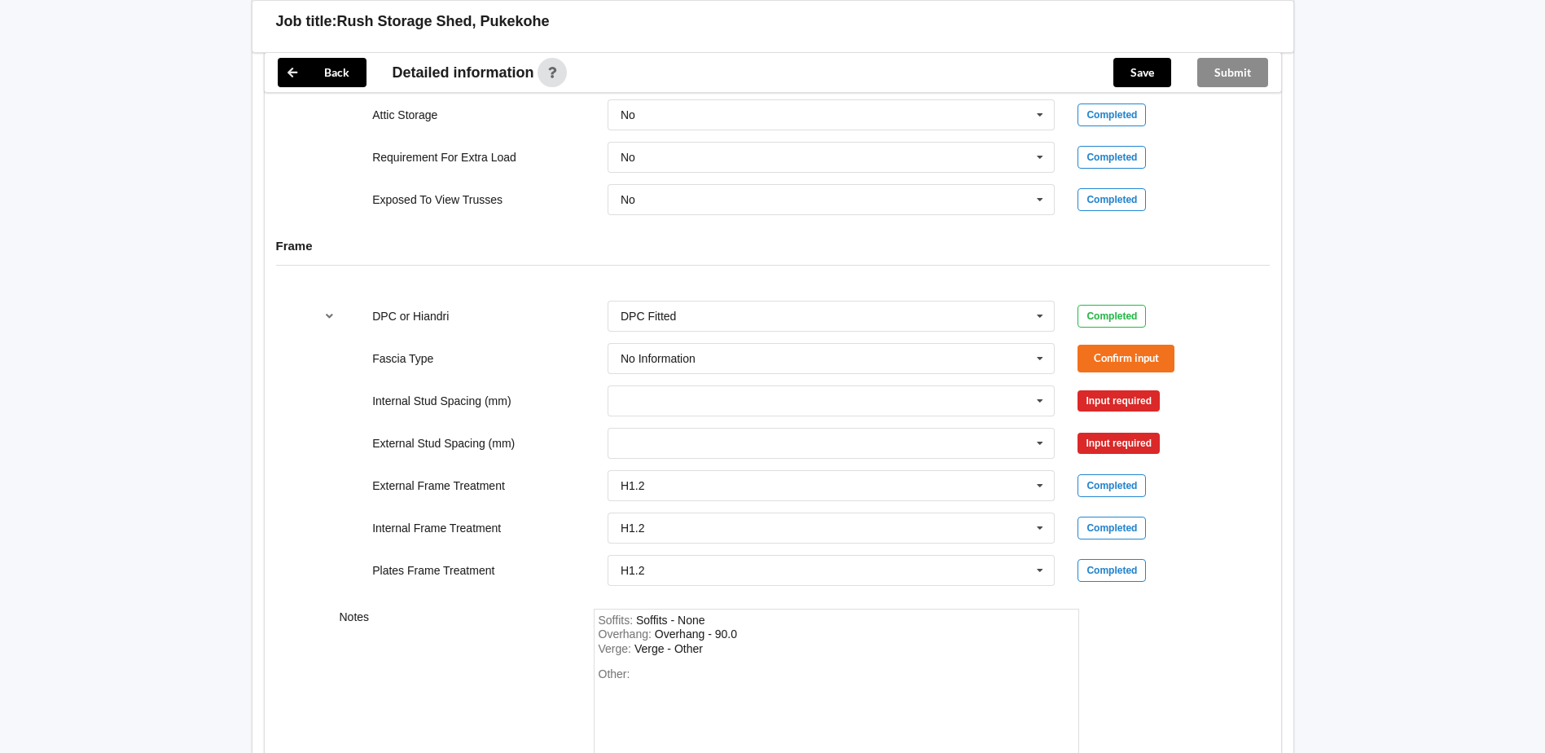
click at [1176, 344] on div "Fascia Type No Information Bildon Continuous 180 Diamond 147 M85 - 180mmx18mm M…" at bounding box center [772, 359] width 941 height 54
click at [1140, 354] on button "Confirm input" at bounding box center [1126, 358] width 97 height 27
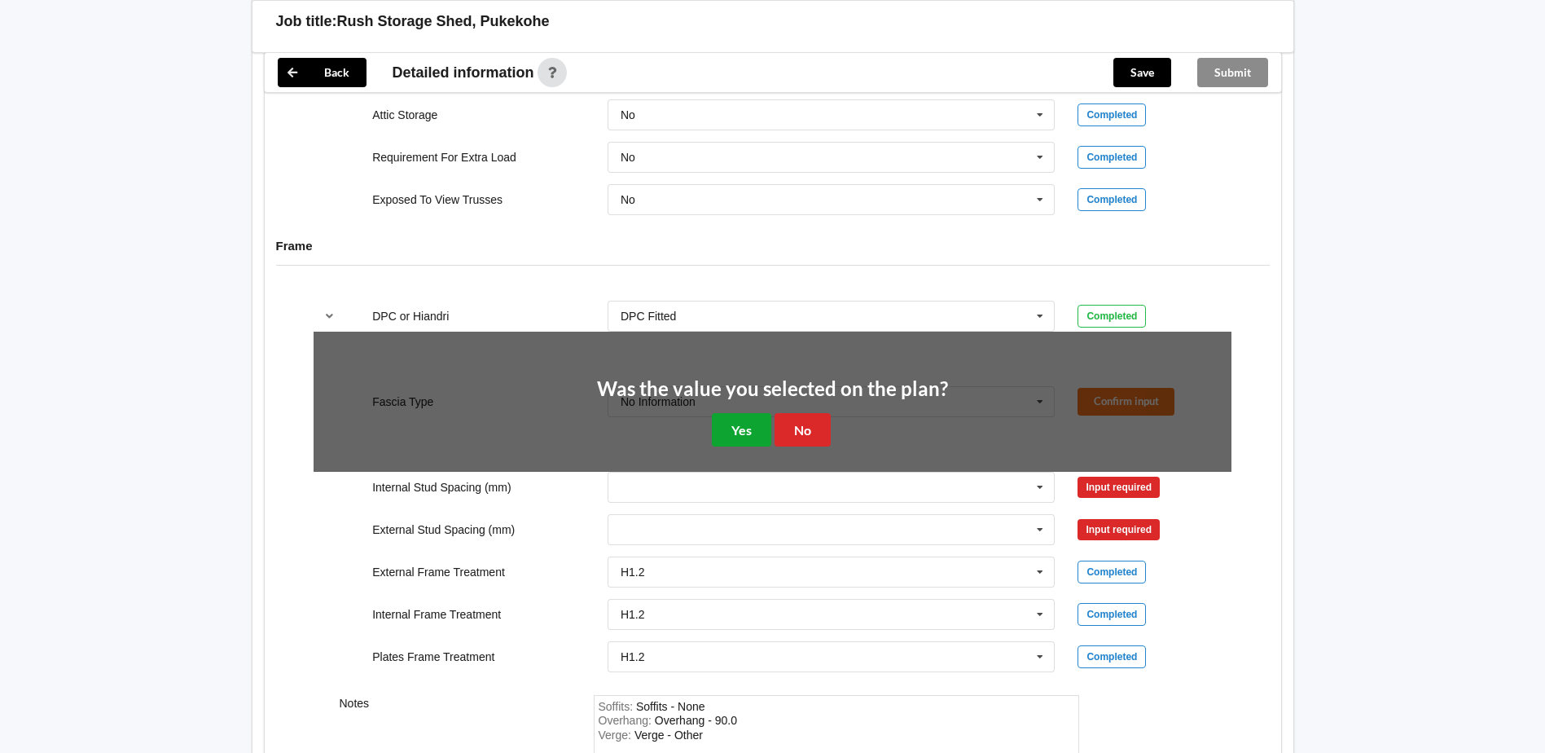
click at [753, 434] on button "Yes" at bounding box center [741, 429] width 59 height 33
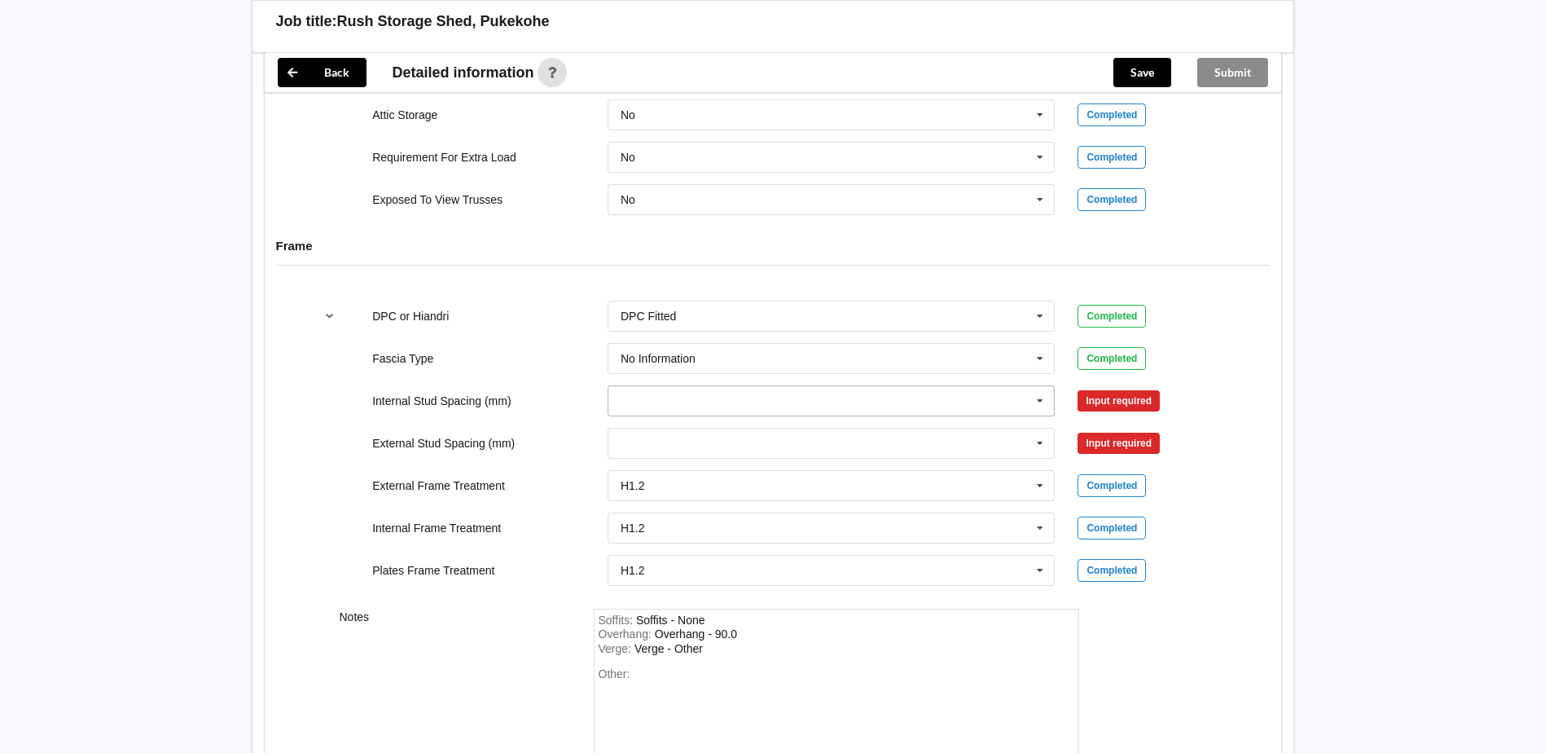
click at [739, 415] on input "text" at bounding box center [832, 400] width 446 height 29
drag, startPoint x: 741, startPoint y: 555, endPoint x: 764, endPoint y: 549, distance: 23.5
click at [746, 555] on div "None" at bounding box center [832, 552] width 446 height 30
click at [1099, 396] on button "Confirm input" at bounding box center [1126, 400] width 97 height 27
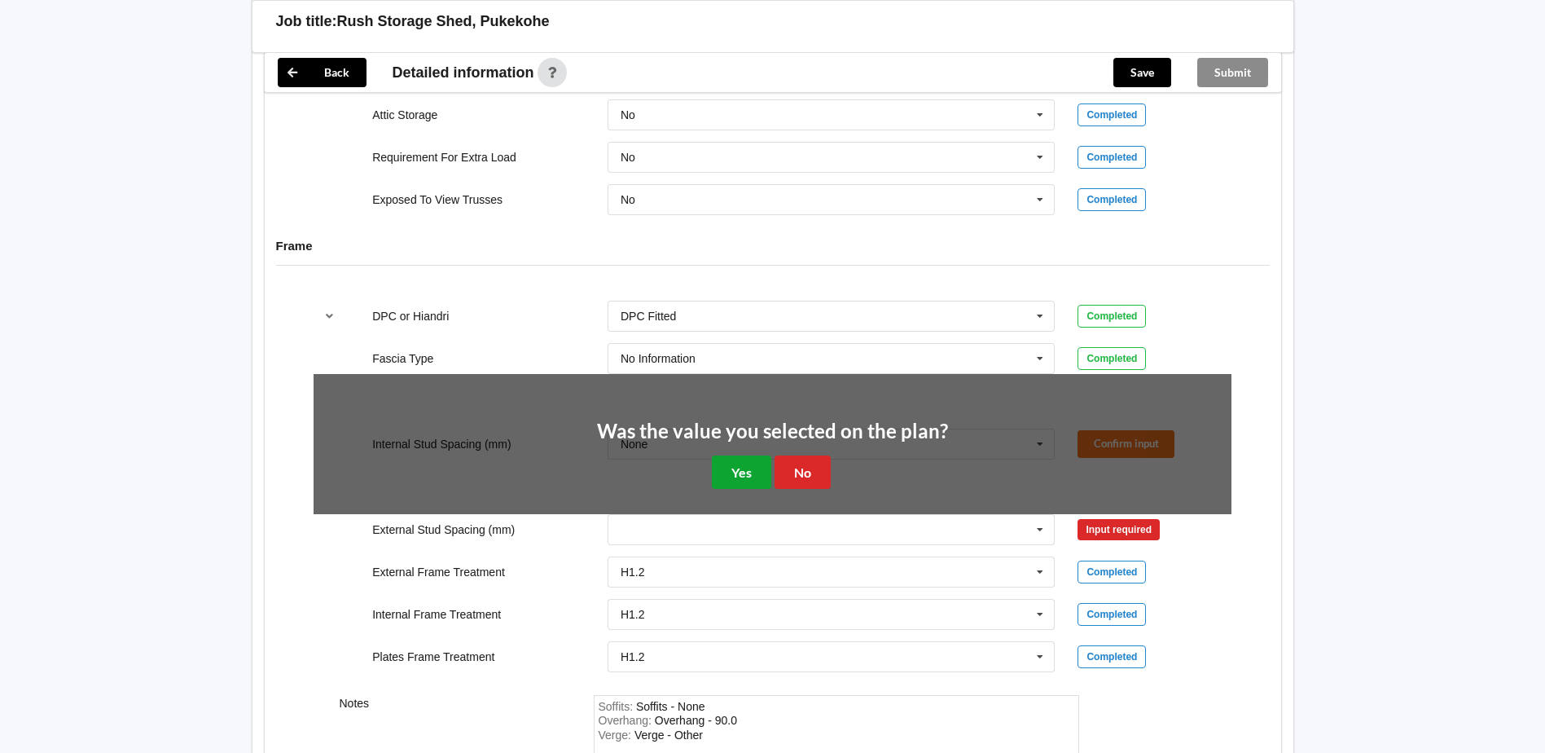
click at [729, 471] on button "Yes" at bounding box center [741, 471] width 59 height 33
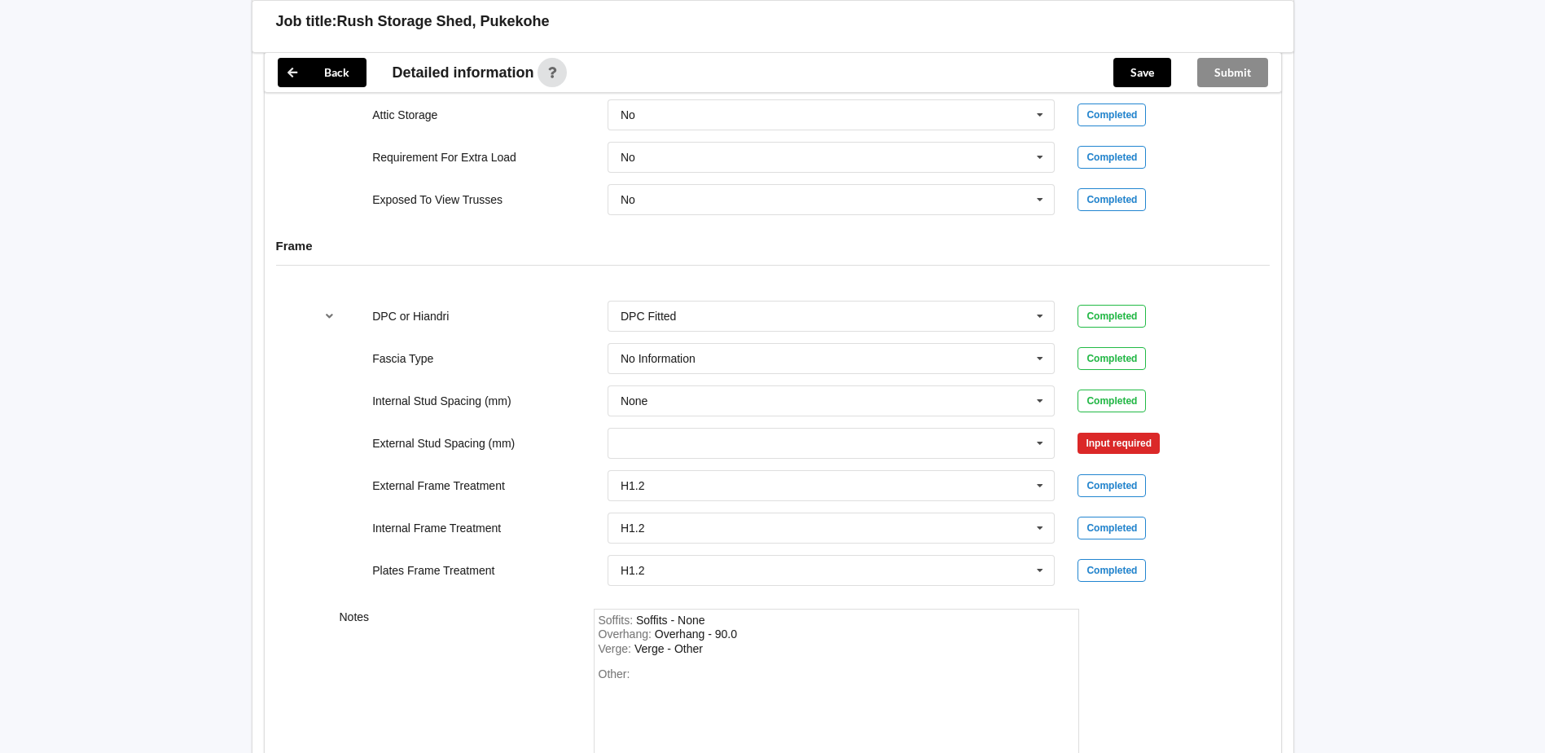
click at [721, 459] on div "H1.2 H1.2 H3.2 H3.2 to wet areas only See Job Notes" at bounding box center [831, 486] width 471 height 54
click at [708, 437] on input "text" at bounding box center [832, 443] width 446 height 29
drag, startPoint x: 703, startPoint y: 589, endPoint x: 743, endPoint y: 589, distance: 39.9
click at [712, 589] on div "None" at bounding box center [832, 594] width 446 height 30
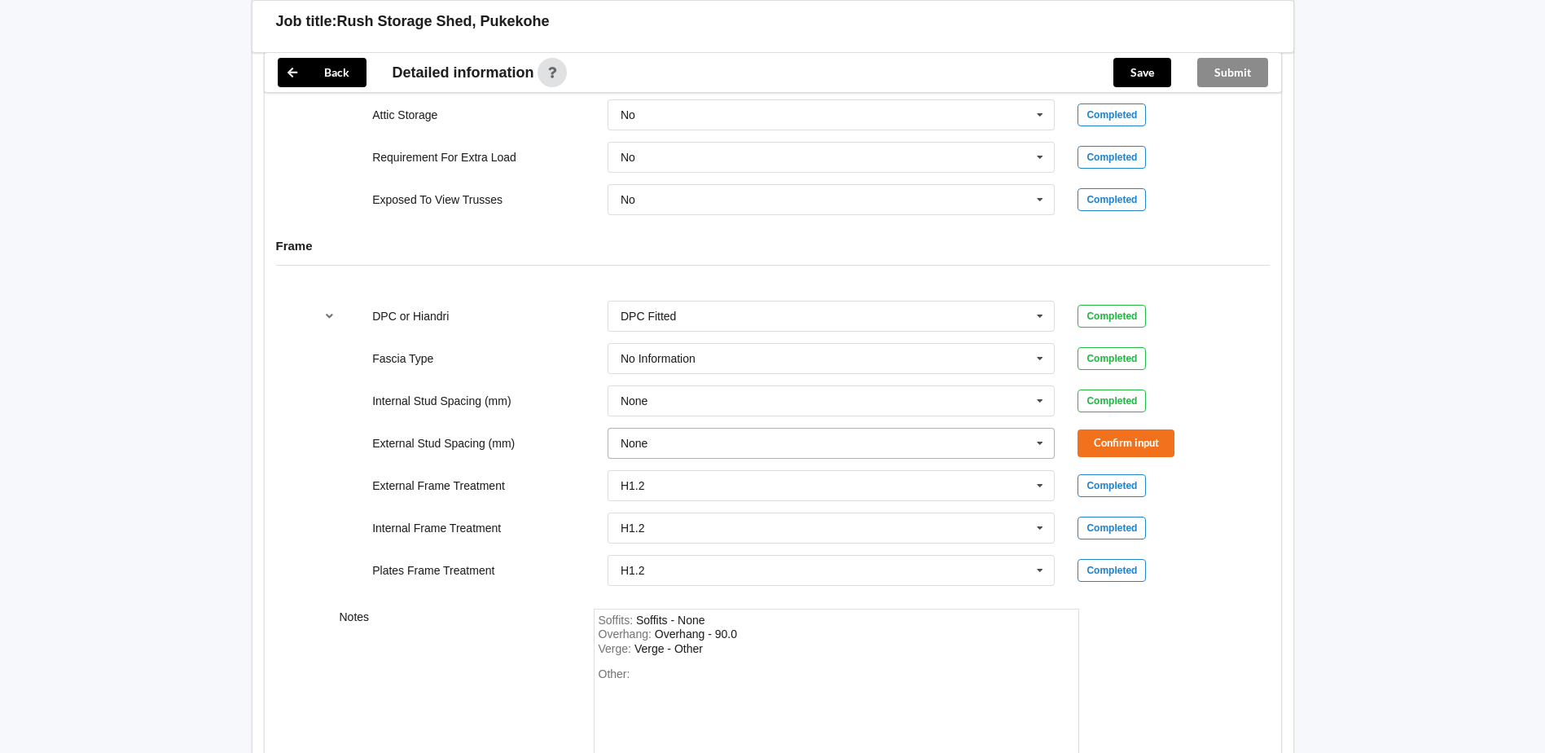
drag, startPoint x: 1048, startPoint y: 438, endPoint x: 1100, endPoint y: 442, distance: 51.5
click at [1049, 438] on icon at bounding box center [1040, 444] width 24 height 30
click at [1100, 442] on button "Confirm input" at bounding box center [1126, 442] width 97 height 27
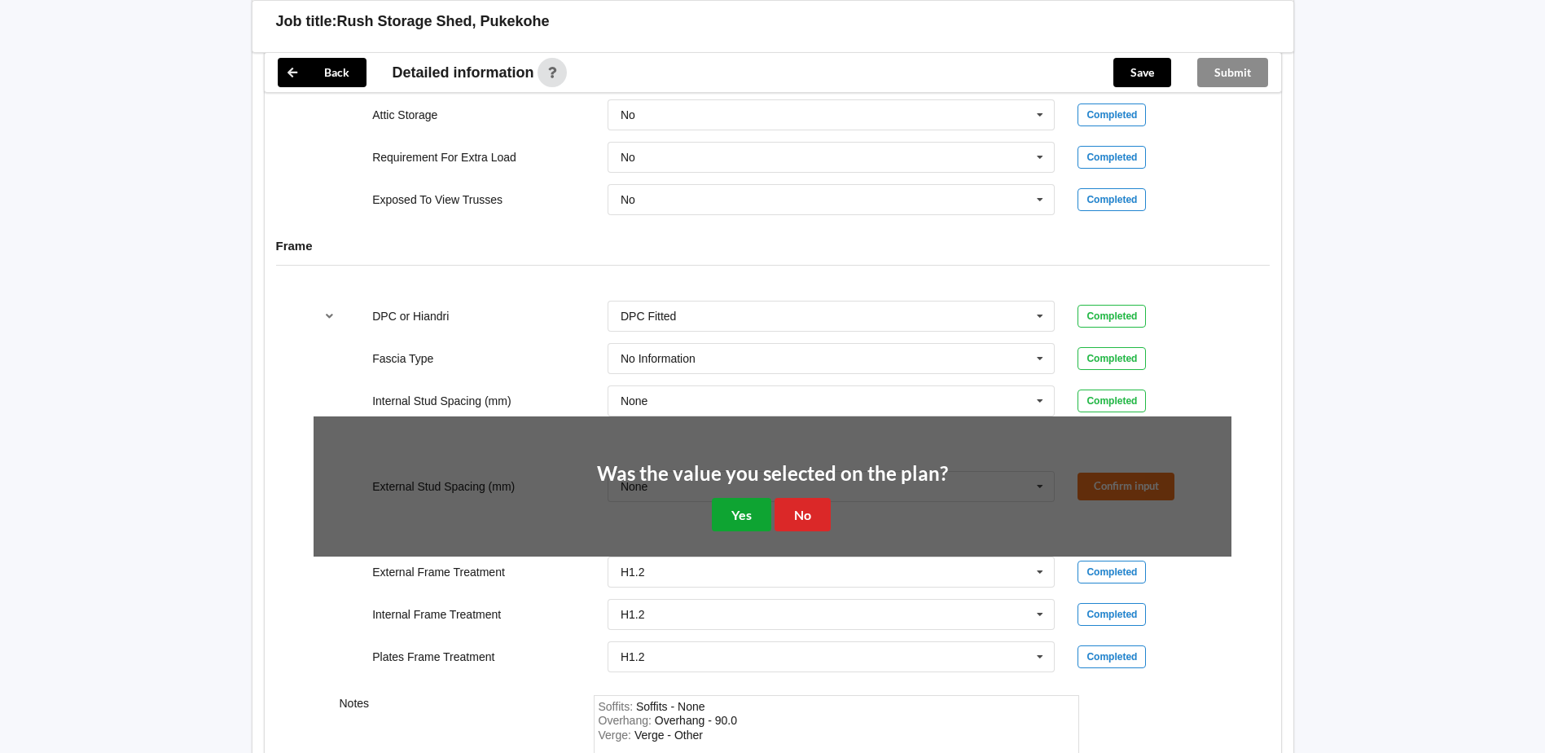
click at [732, 512] on button "Yes" at bounding box center [741, 514] width 59 height 33
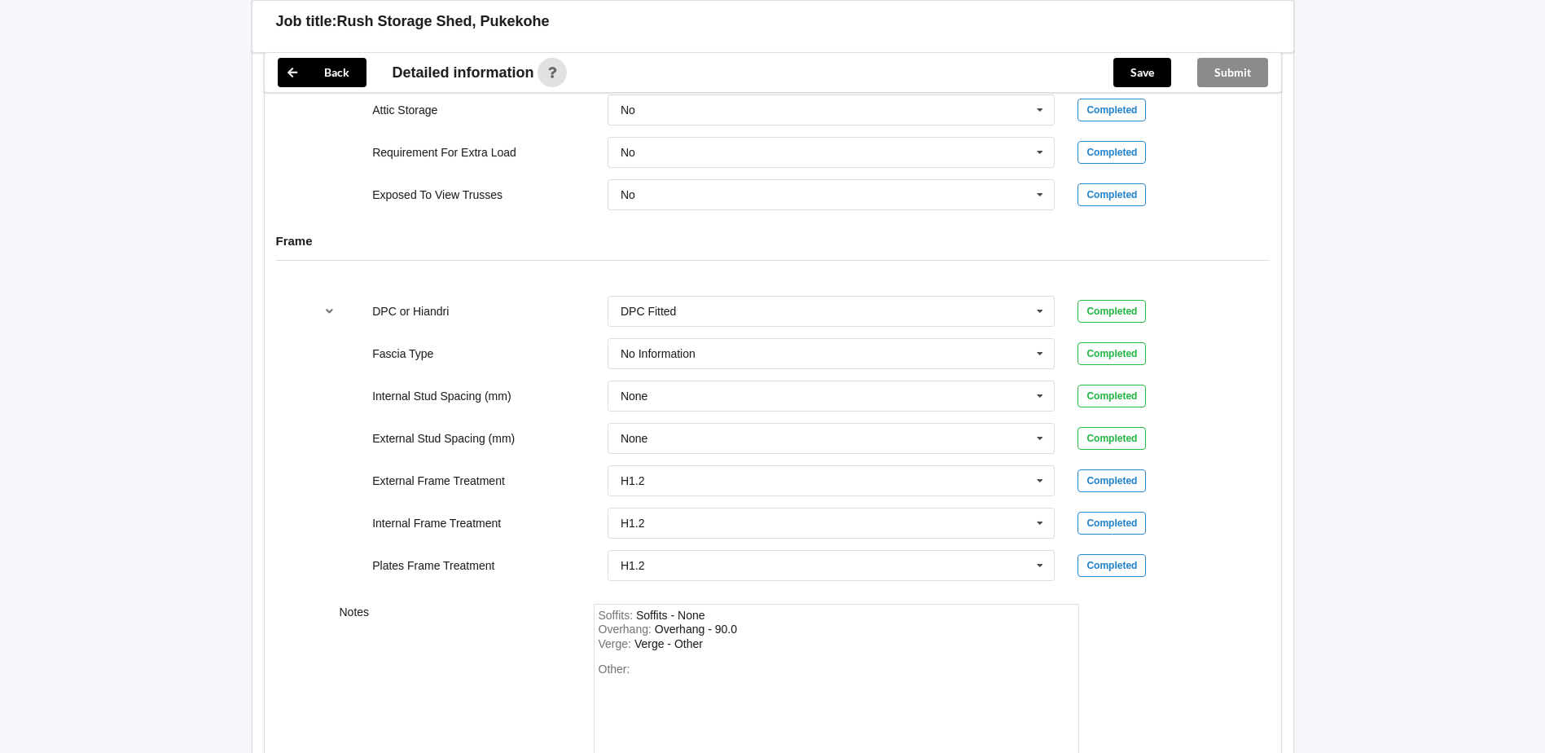
scroll to position [1699, 0]
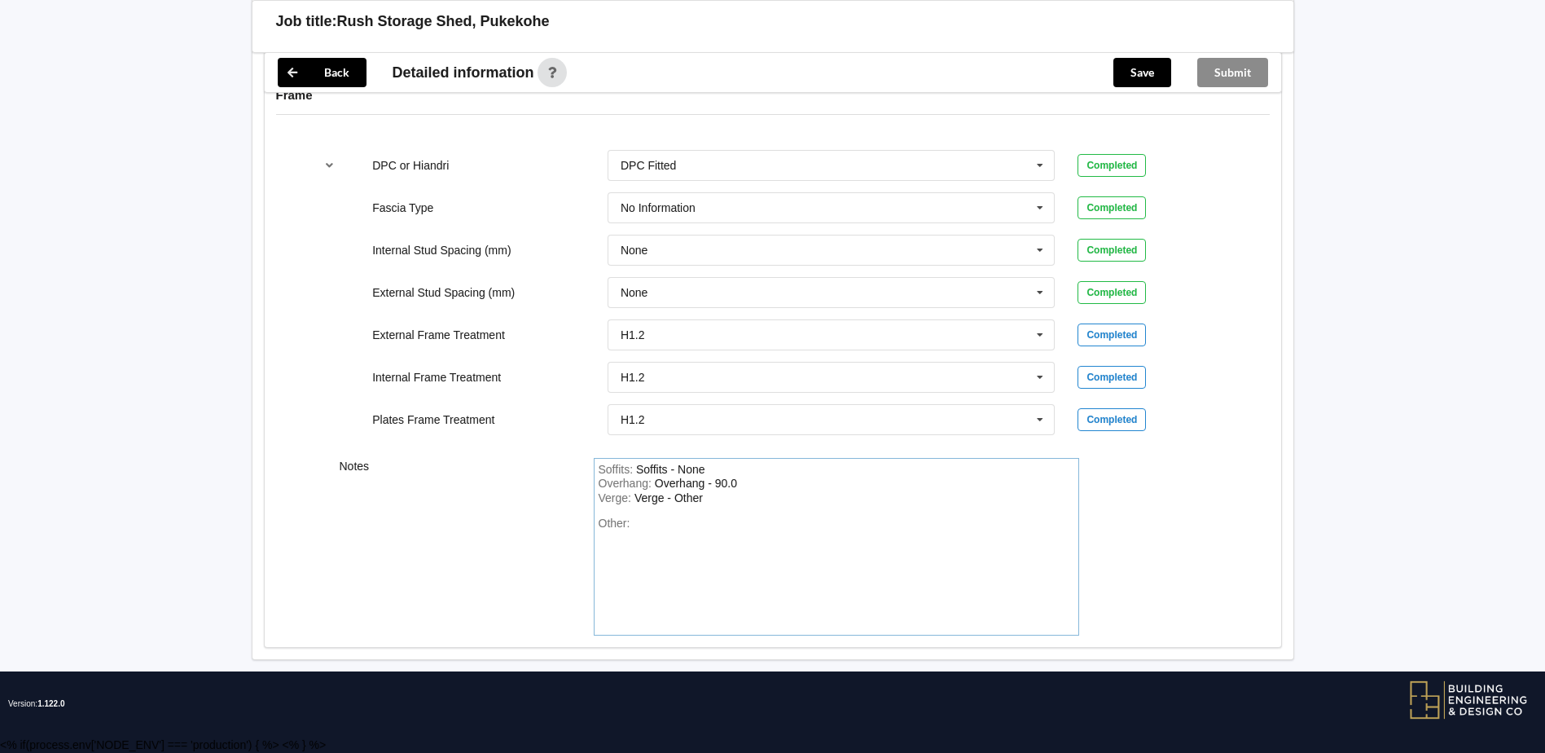
drag, startPoint x: 776, startPoint y: 525, endPoint x: 482, endPoint y: 443, distance: 305.4
drag, startPoint x: 598, startPoint y: 467, endPoint x: 613, endPoint y: 472, distance: 15.5
click at [613, 472] on span "Soffits :" at bounding box center [617, 469] width 37 height 13
drag, startPoint x: 613, startPoint y: 472, endPoint x: 751, endPoint y: 503, distance: 141.9
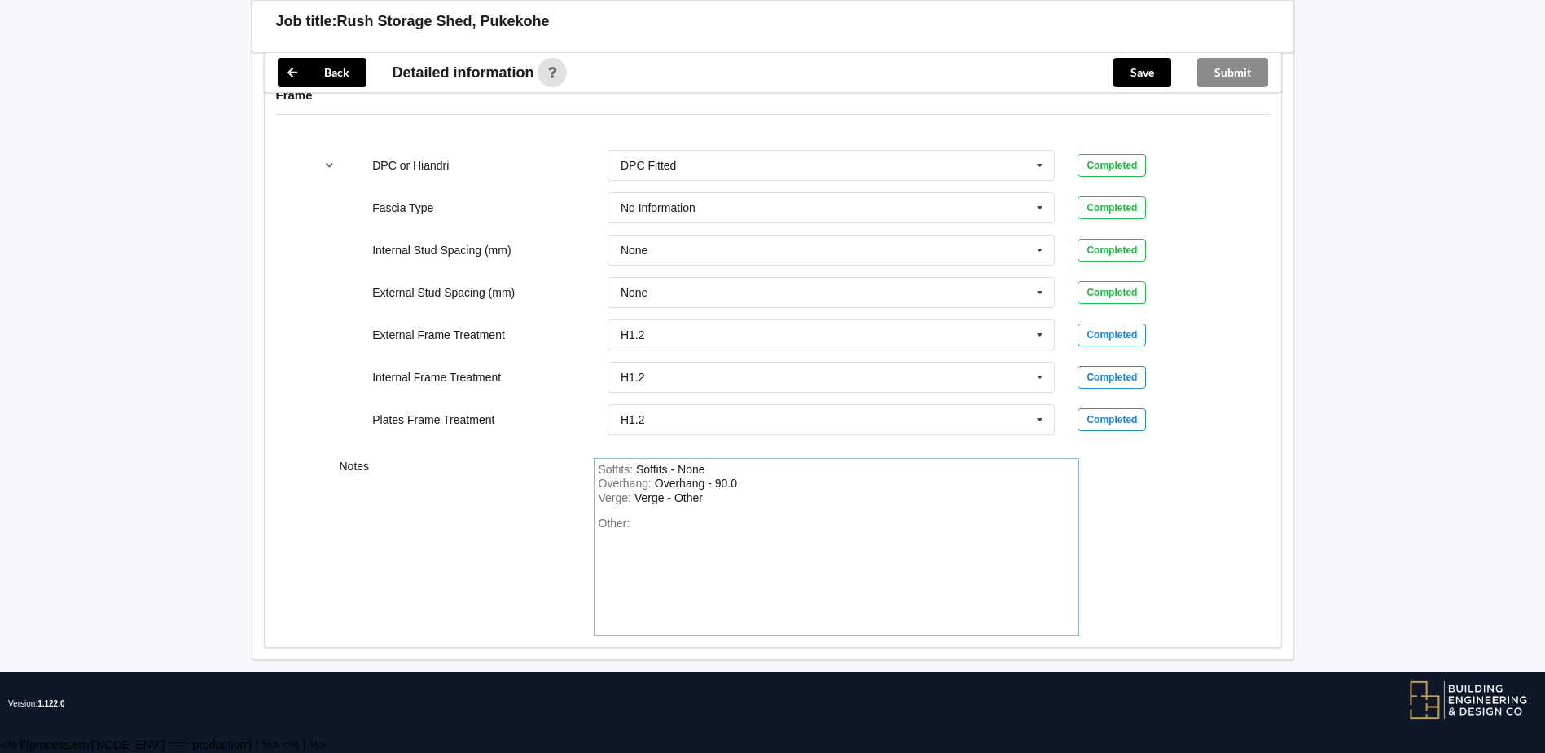
click at [759, 505] on div "Soffits : Soffits - None Overhang : Overhang - 90.0 Verge : Verge - Other Other:" at bounding box center [837, 547] width 486 height 178
drag, startPoint x: 716, startPoint y: 494, endPoint x: 714, endPoint y: 502, distance: 8.5
click at [715, 500] on div "Verge : Verge - Other" at bounding box center [837, 498] width 476 height 15
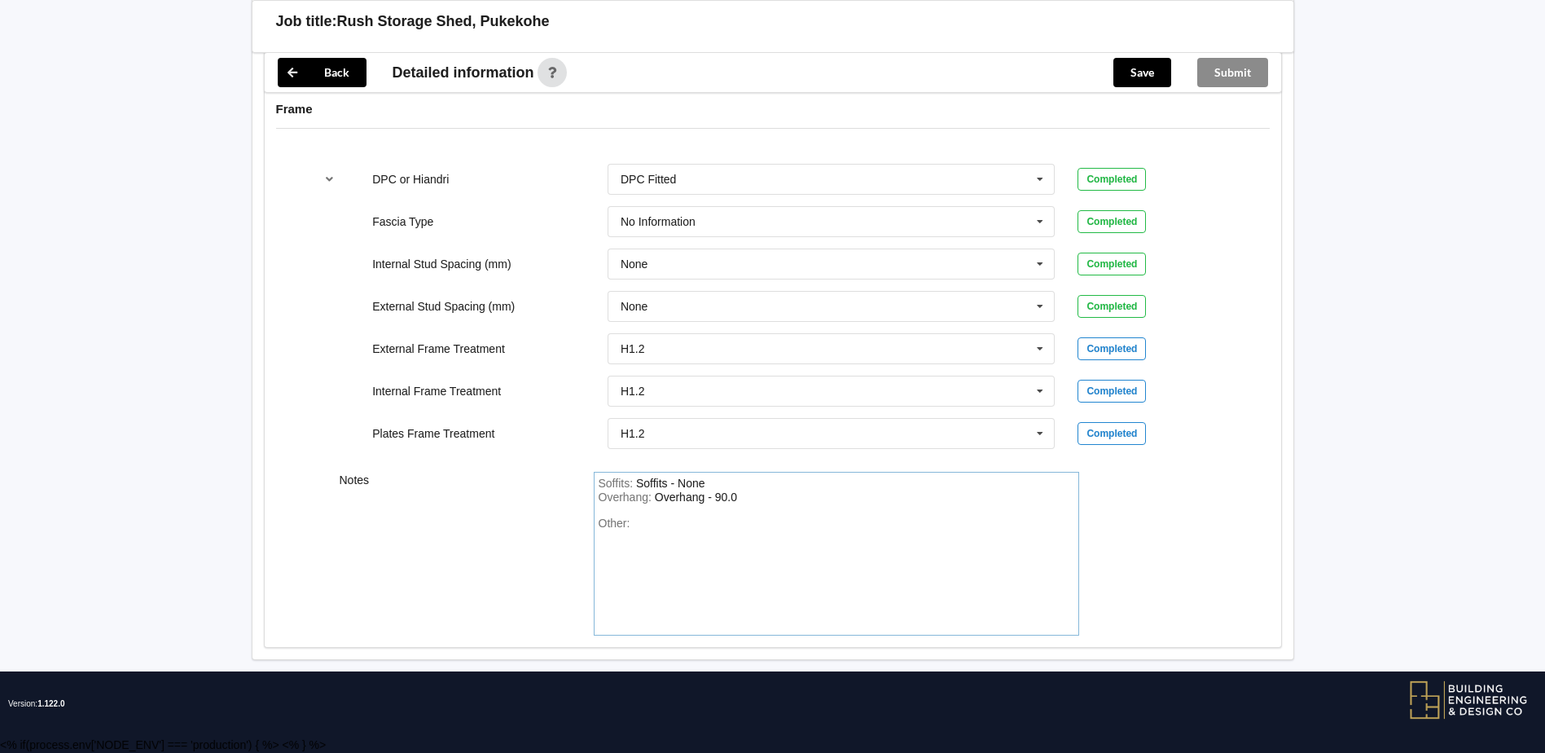
scroll to position [1685, 0]
click at [751, 480] on div "Soffits : Soffits - None Overhang : Overhang - 90.0 Other:" at bounding box center [837, 554] width 486 height 164
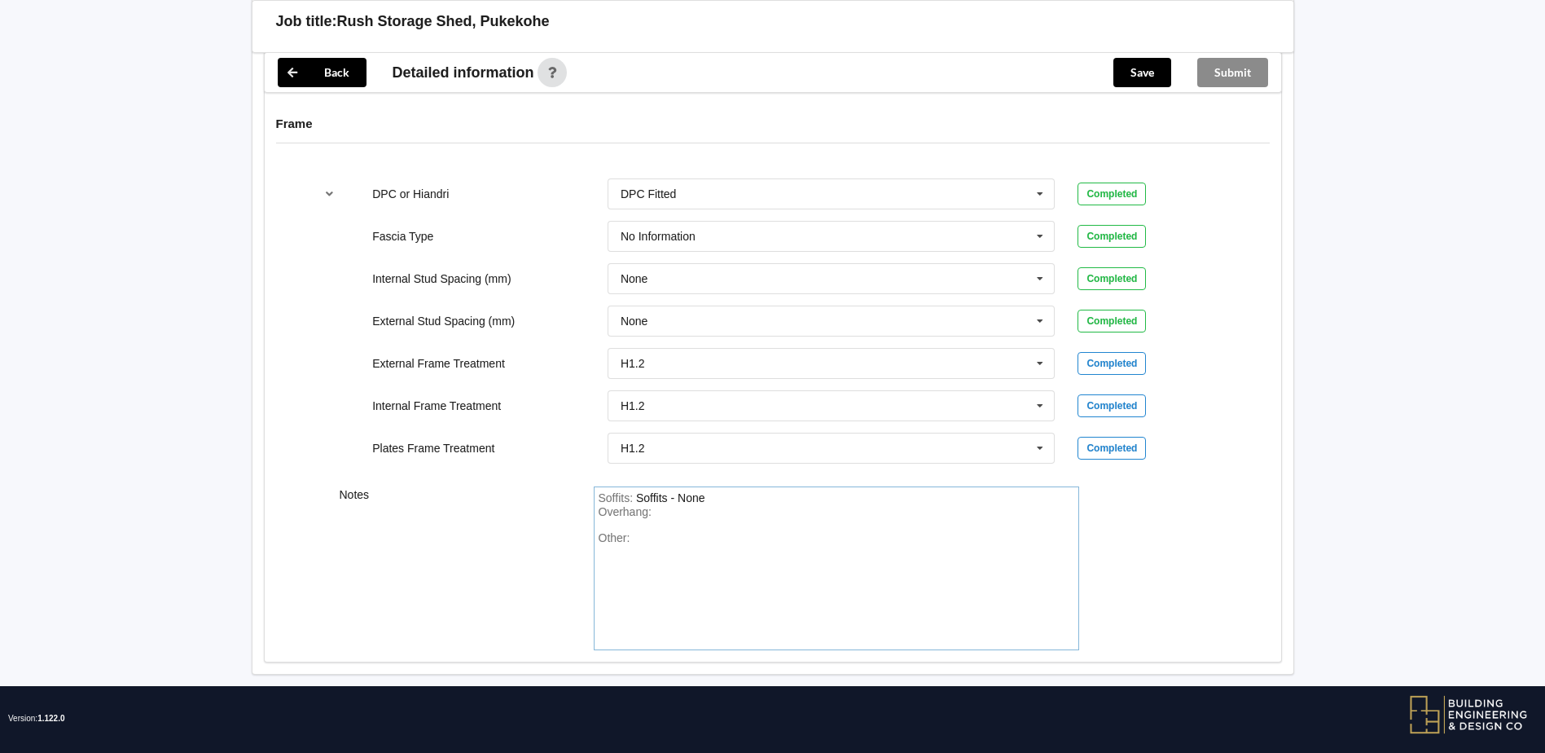
click at [714, 482] on div "Notes Soffits : Soffits - None Overhang : Other:" at bounding box center [773, 568] width 1017 height 187
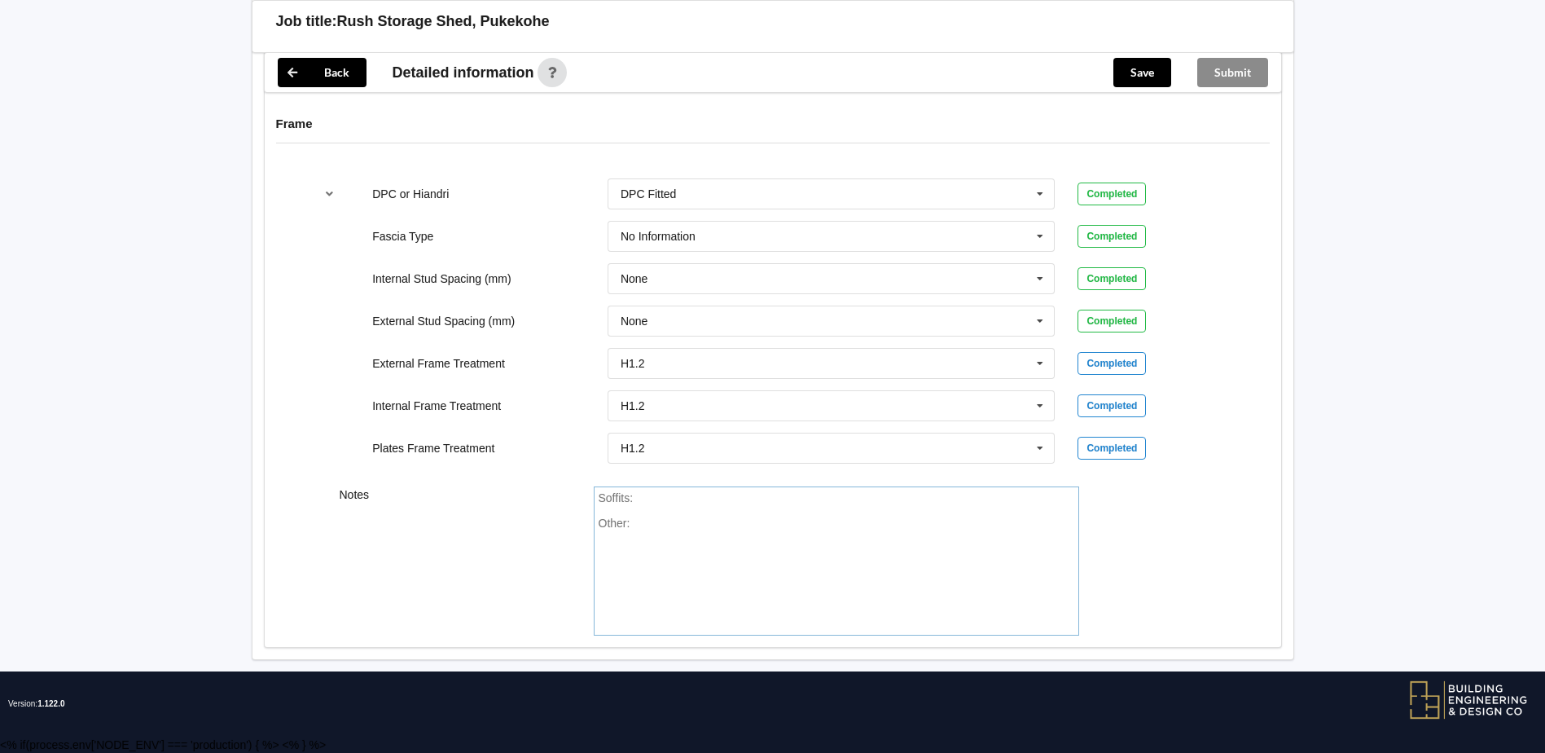
scroll to position [1656, 0]
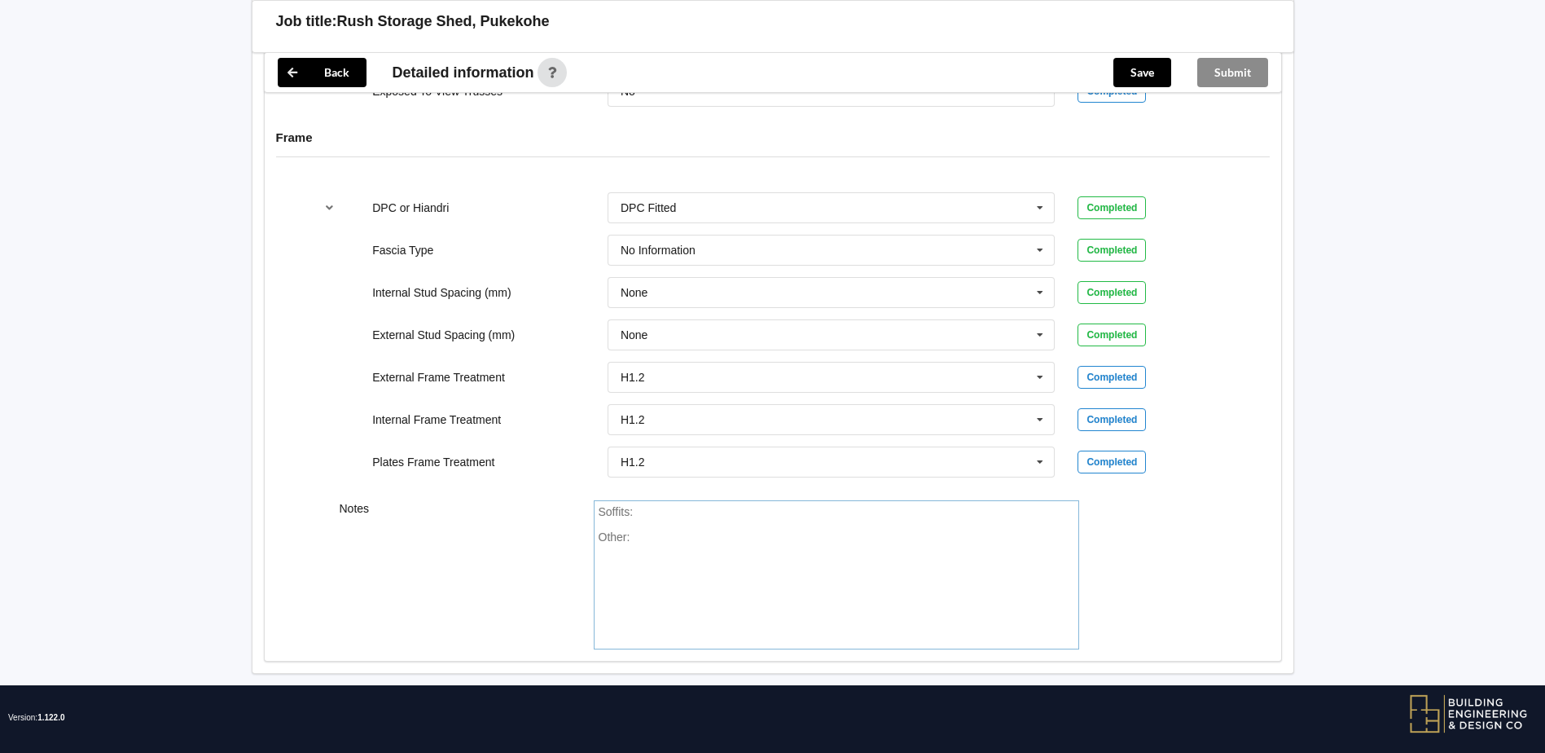
click at [860, 530] on div "Other:" at bounding box center [837, 587] width 476 height 114
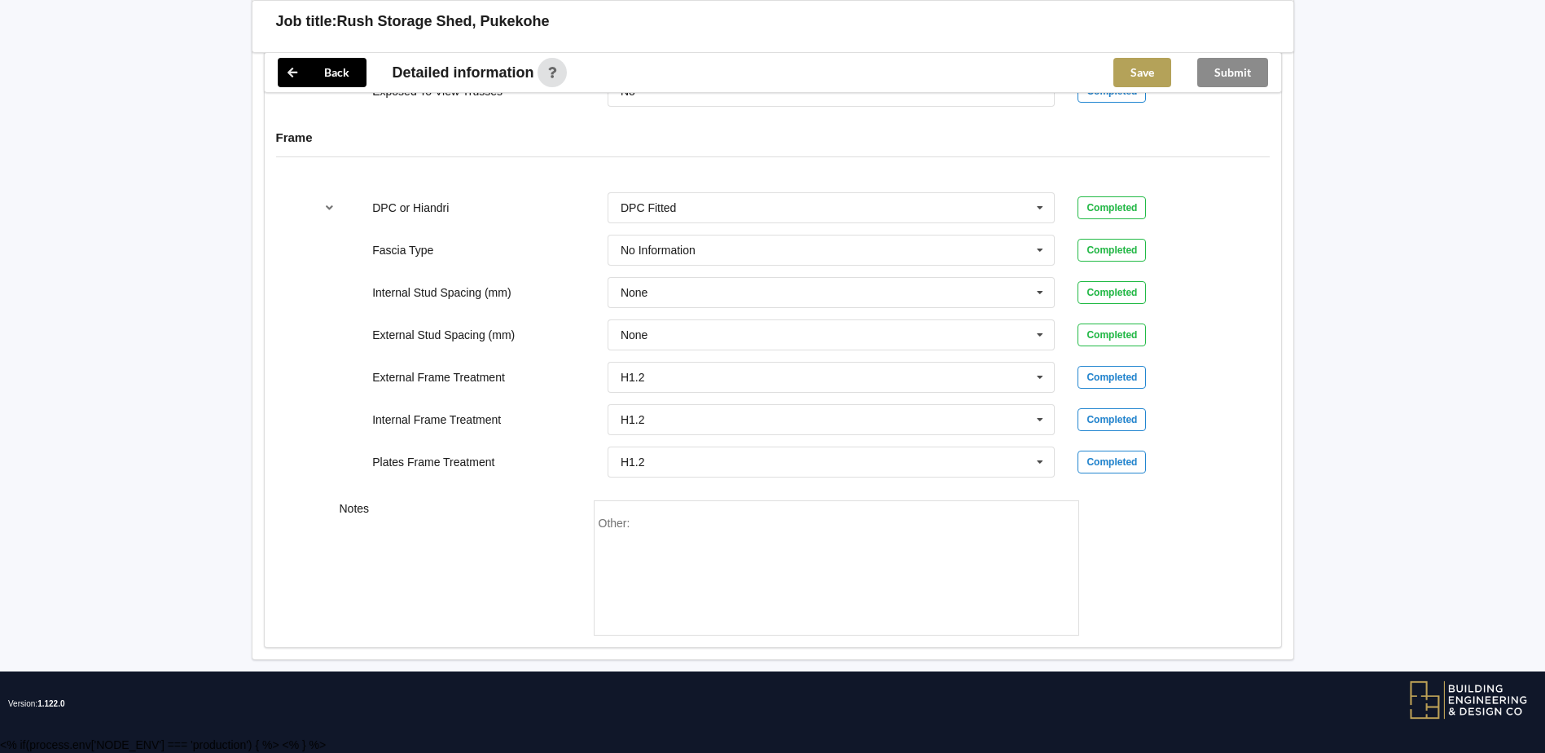
click at [1135, 67] on button "Save" at bounding box center [1143, 72] width 58 height 29
click at [1229, 80] on button "Submit" at bounding box center [1233, 72] width 71 height 29
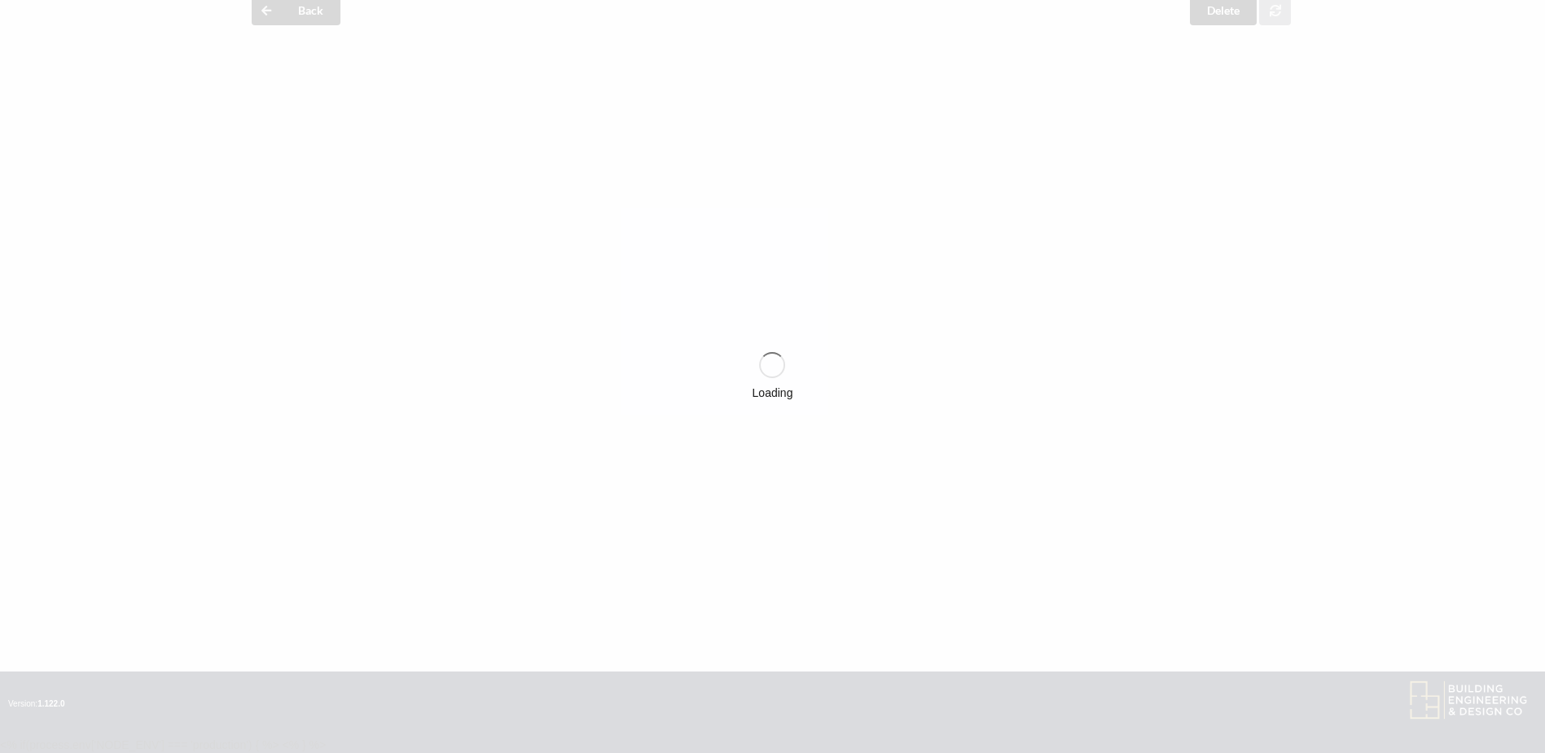
scroll to position [1581, 0]
